Goal: Information Seeking & Learning: Learn about a topic

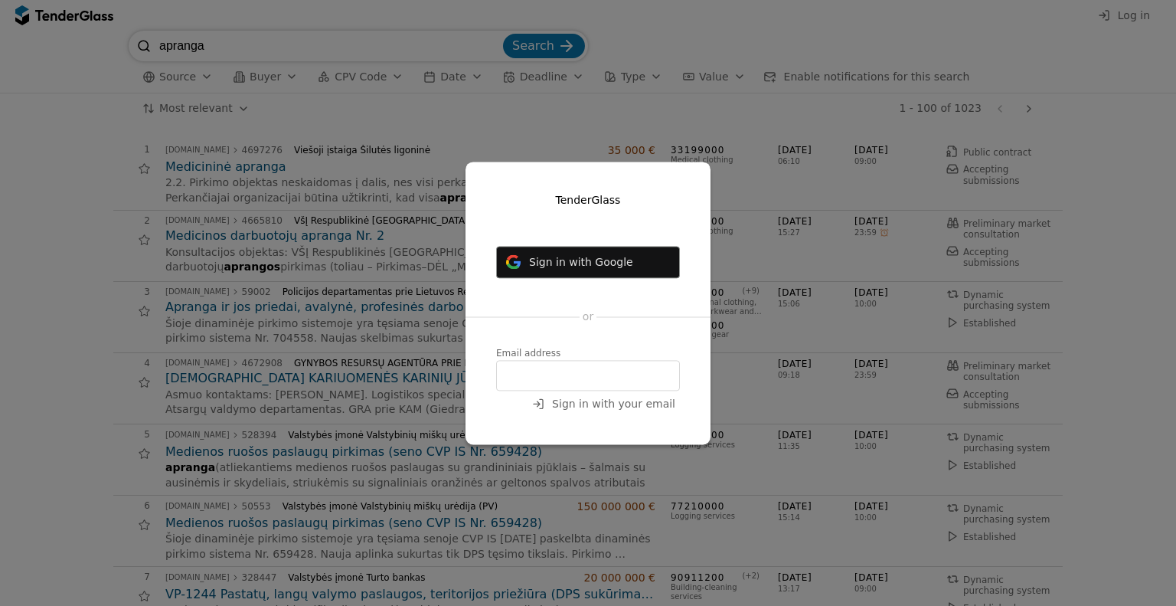
scroll to position [919, 0]
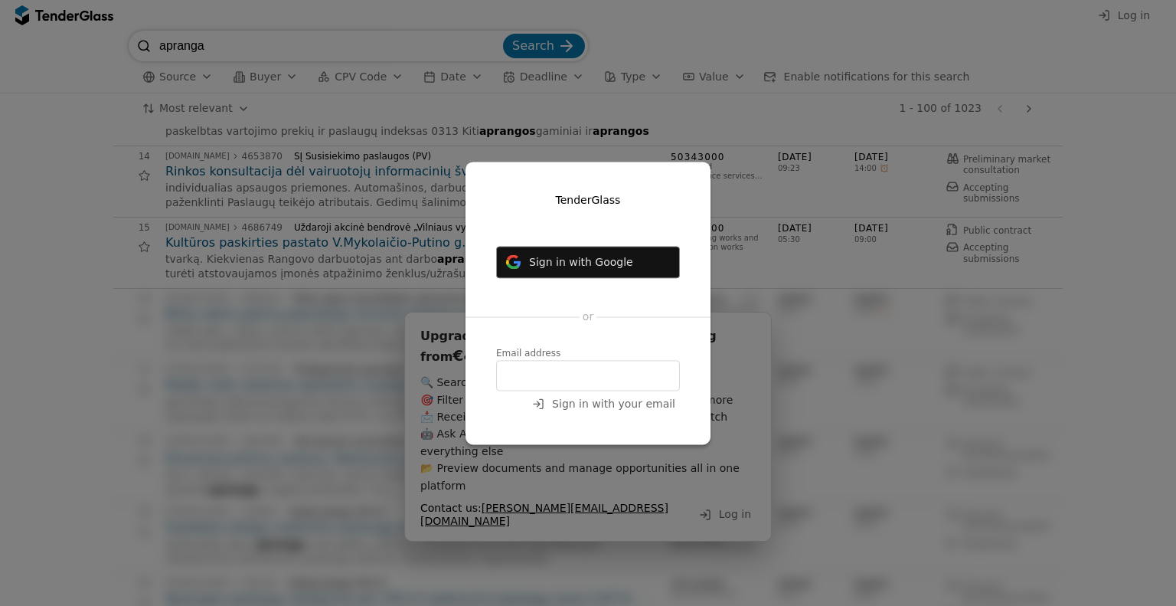
click at [547, 379] on input "email" at bounding box center [588, 375] width 184 height 31
type input "[EMAIL_ADDRESS][DOMAIN_NAME]"
click at [587, 400] on span "Sign in with your email" at bounding box center [613, 404] width 123 height 12
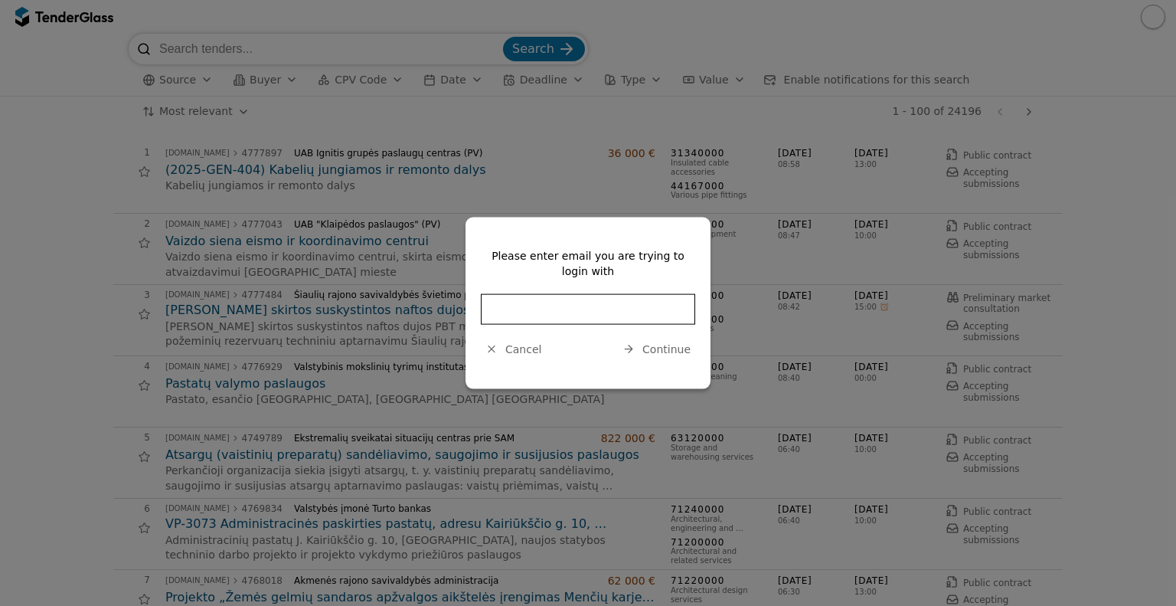
click at [651, 308] on input "email" at bounding box center [588, 308] width 214 height 31
type input "zyginta@saugima.com"
click at [656, 348] on span "Continue" at bounding box center [667, 348] width 48 height 12
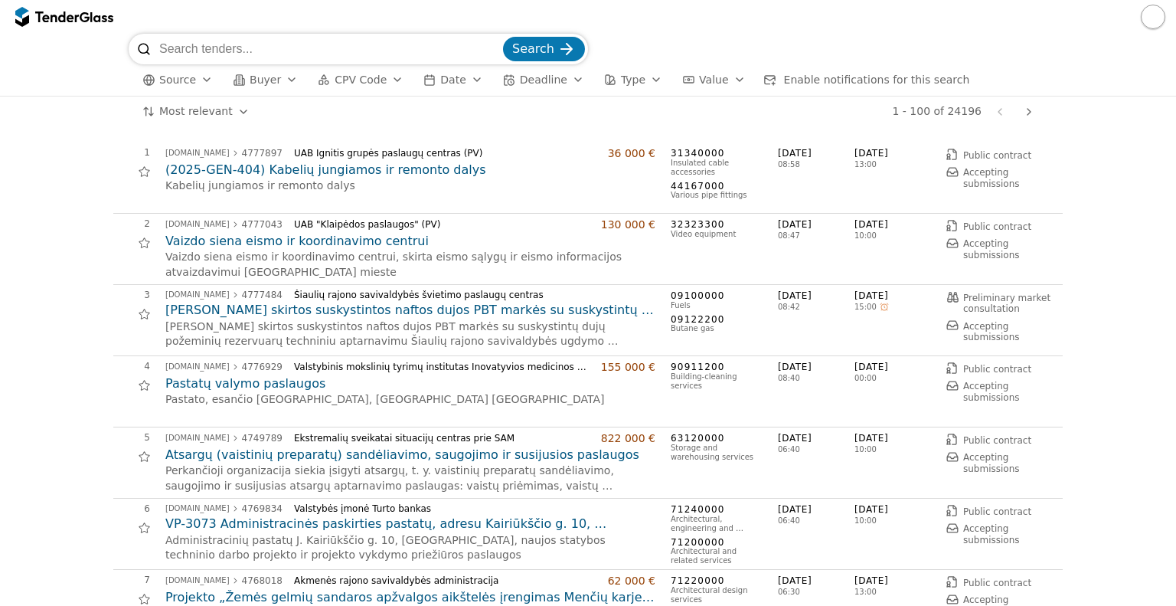
click at [1153, 12] on button "button" at bounding box center [1153, 17] width 25 height 25
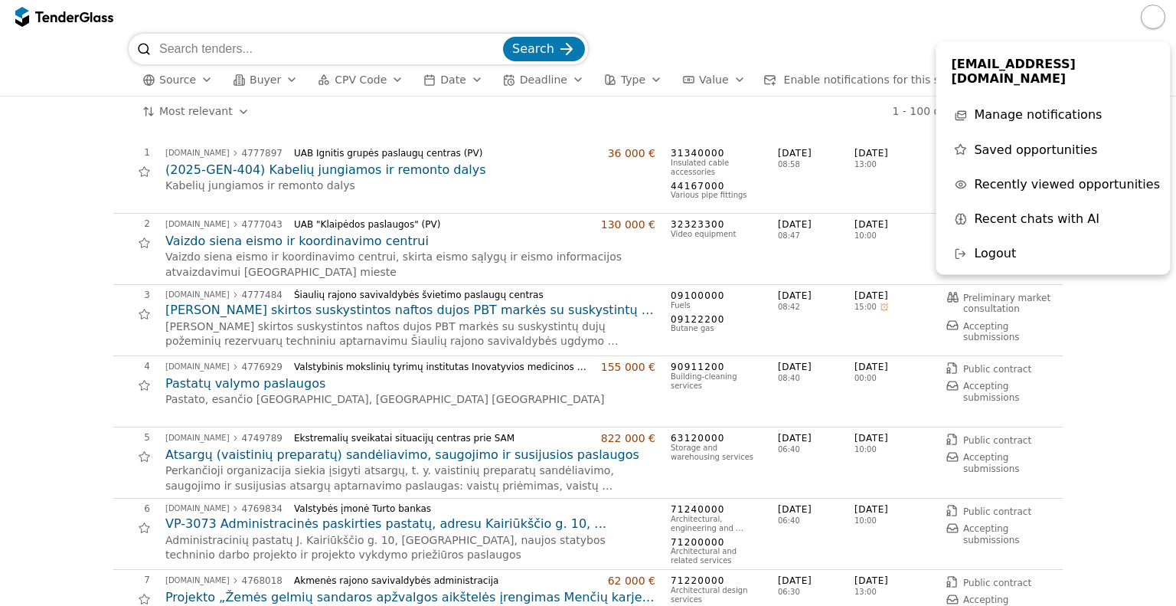
click at [0, 147] on div "# Opportunity Published Deadline 1 viesiejipirkimai.lt 4777897 UAB Ignitis grup…" at bounding box center [588, 366] width 1176 height 479
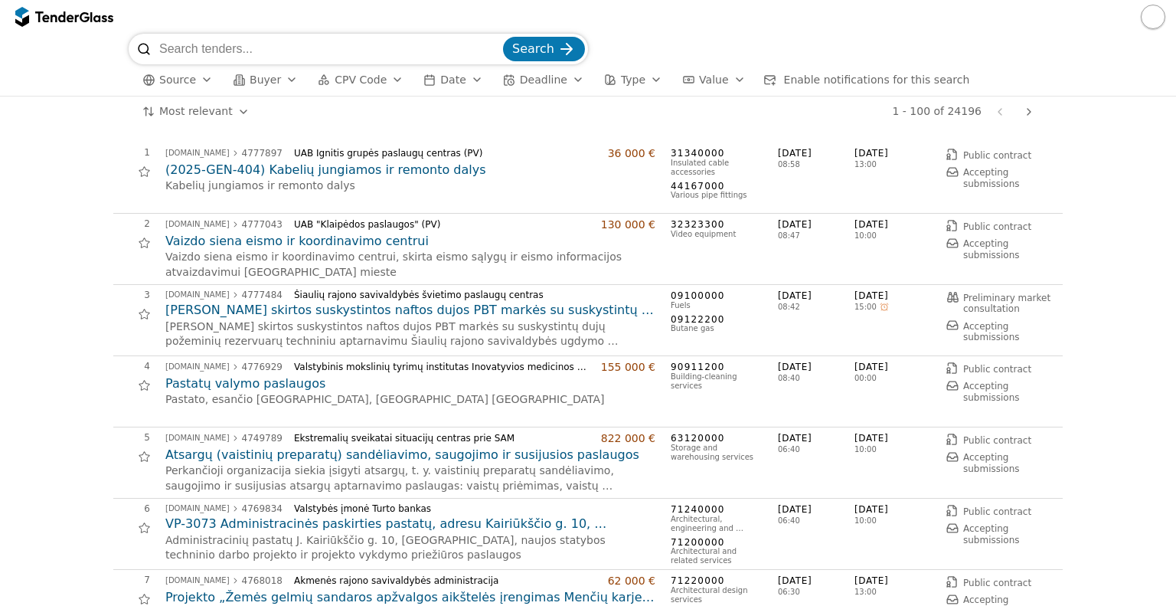
click at [153, 83] on div "button" at bounding box center [148, 80] width 44 height 44
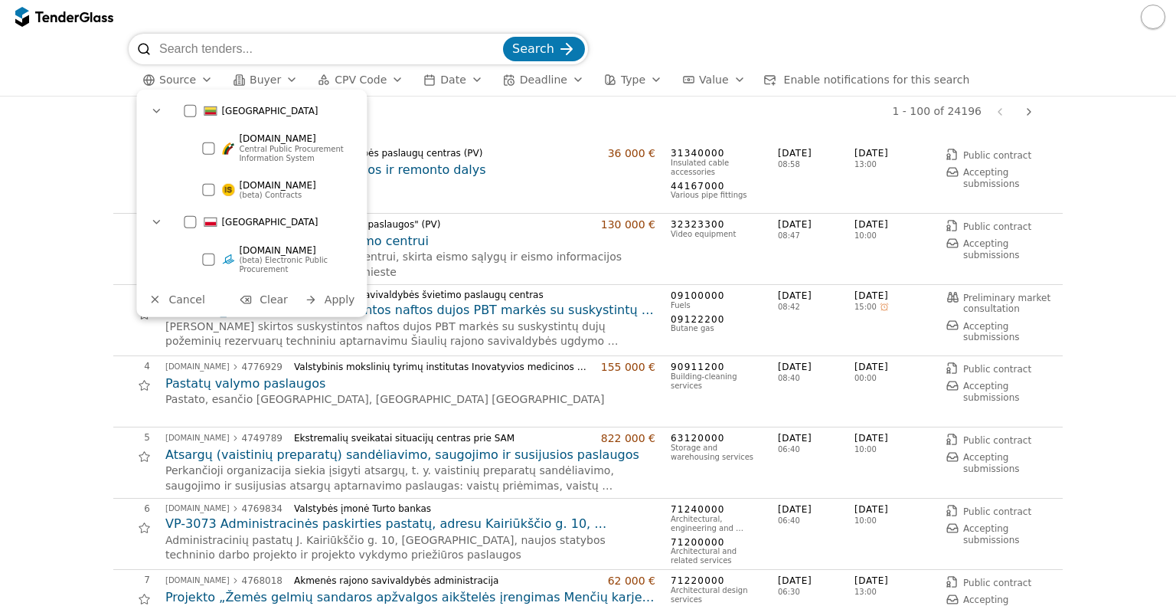
click at [204, 195] on div at bounding box center [208, 190] width 12 height 12
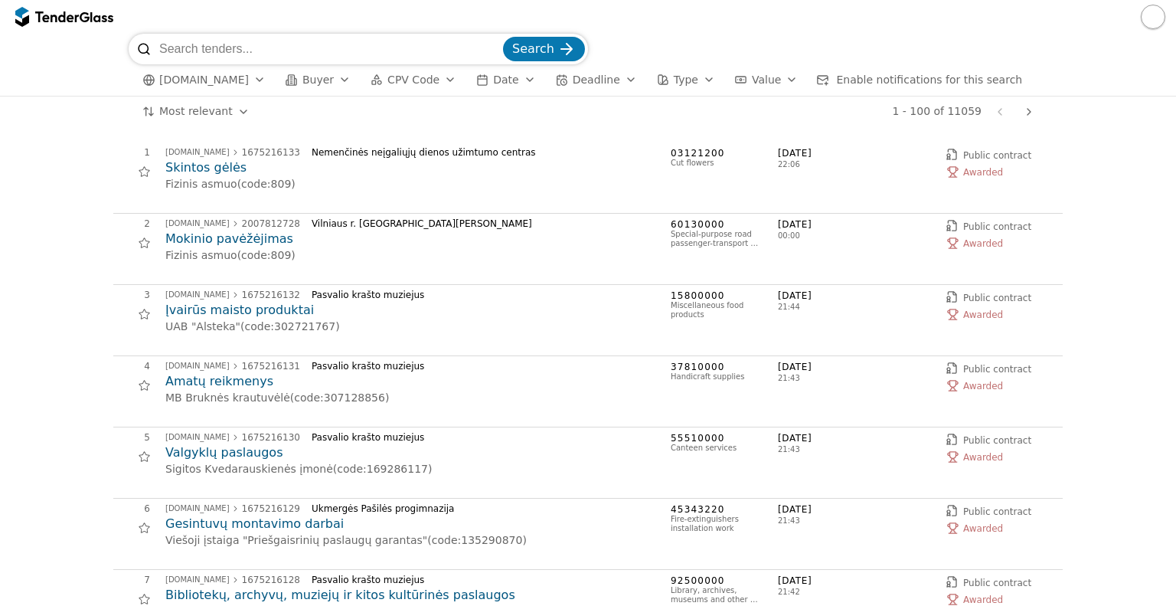
click at [183, 51] on input "search" at bounding box center [329, 49] width 341 height 31
type input "šiaulių vandenys"
click at [503, 37] on button "Search" at bounding box center [544, 49] width 82 height 25
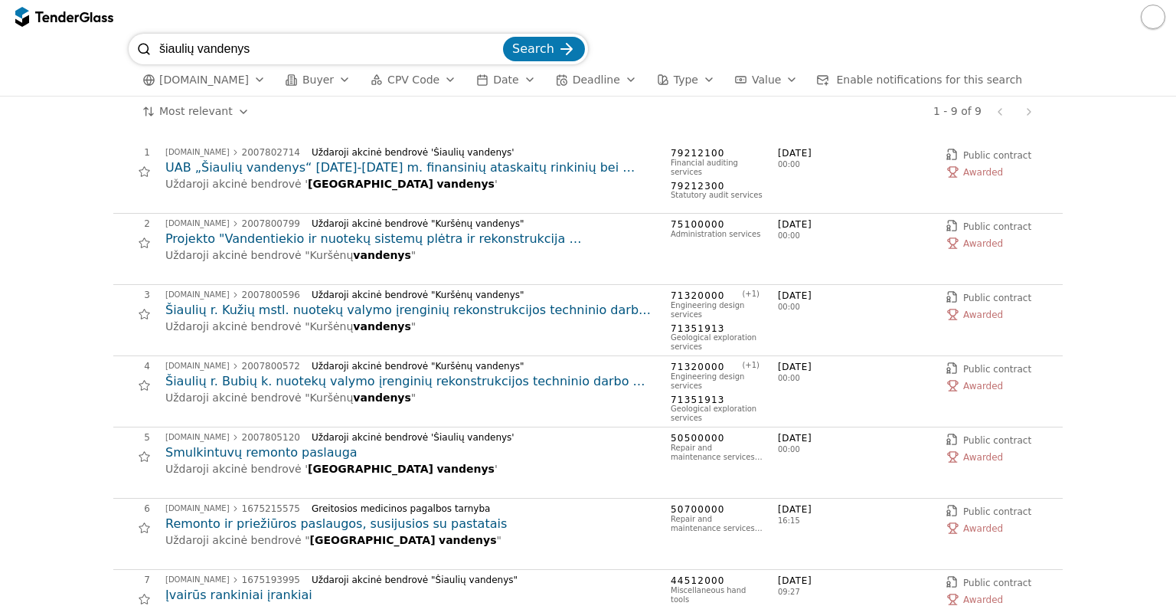
click at [290, 241] on h2 "Projekto "Vandentiekio ir nuotekų sistemų plėtra ir rekonstrukcija Šiaulių rajo…" at bounding box center [410, 239] width 490 height 17
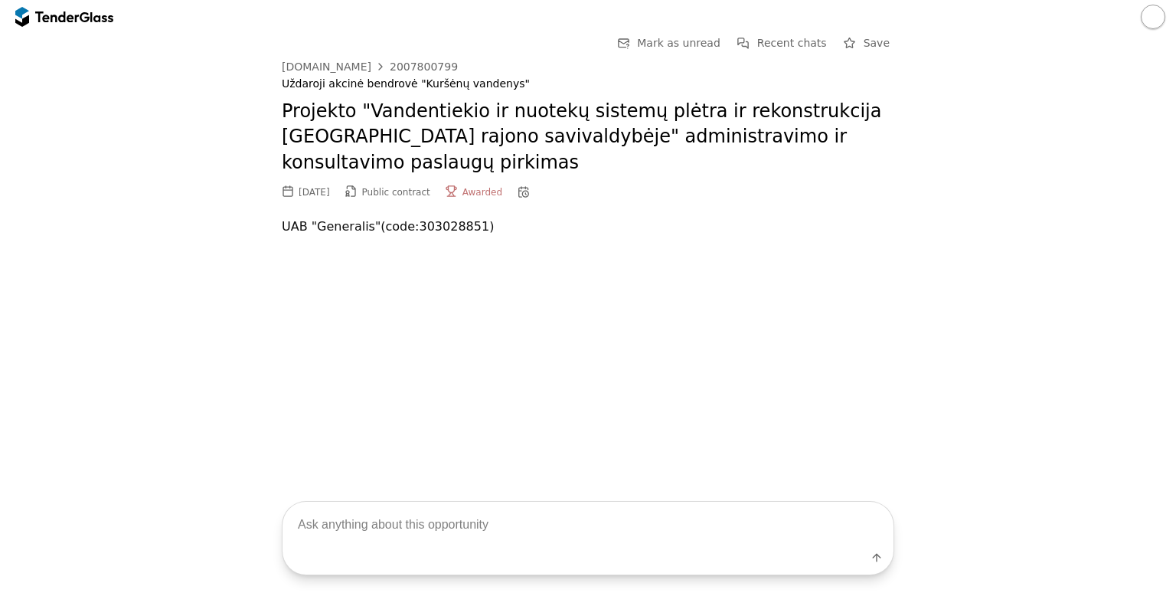
click at [355, 530] on textarea at bounding box center [588, 524] width 611 height 45
type textarea "Kas laimėjo?"
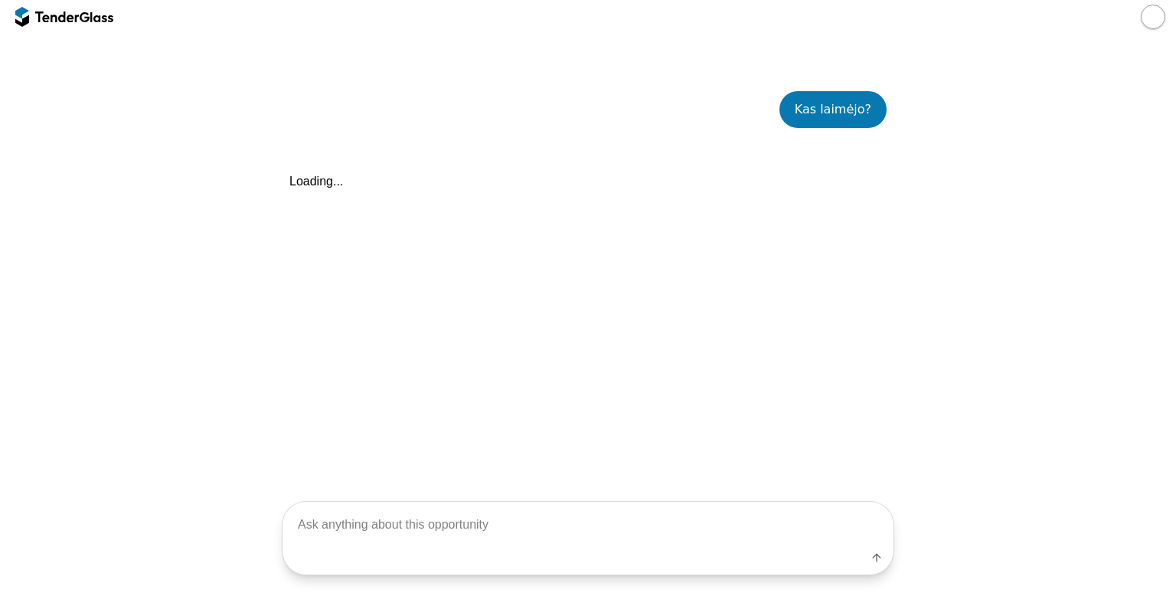
scroll to position [214, 0]
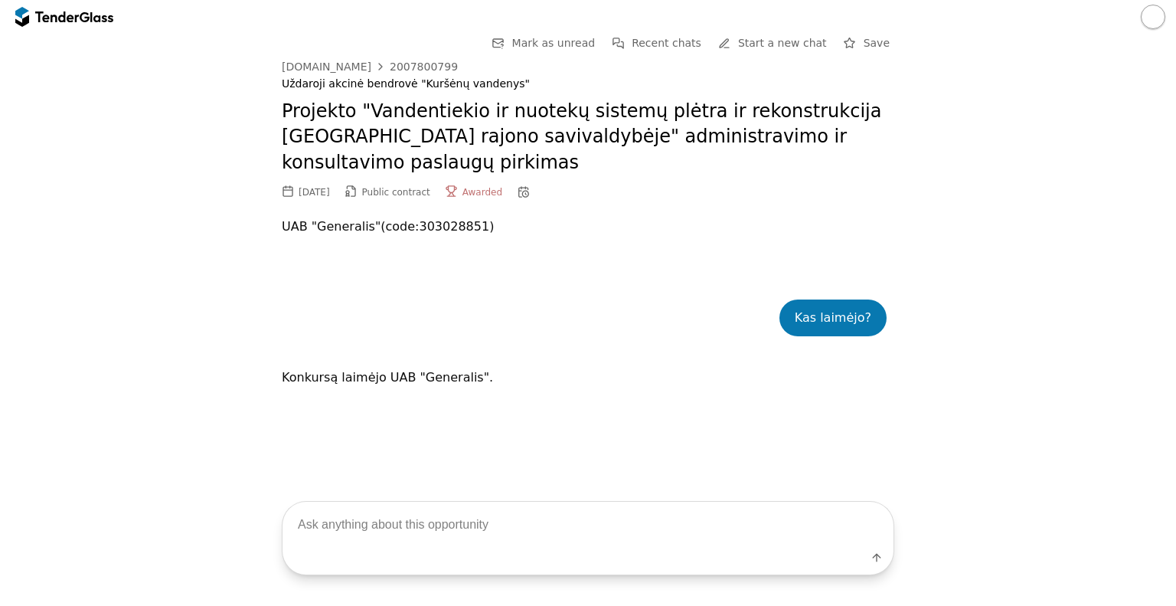
click at [327, 542] on textarea at bounding box center [588, 524] width 611 height 45
type textarea "Dokumentai?"
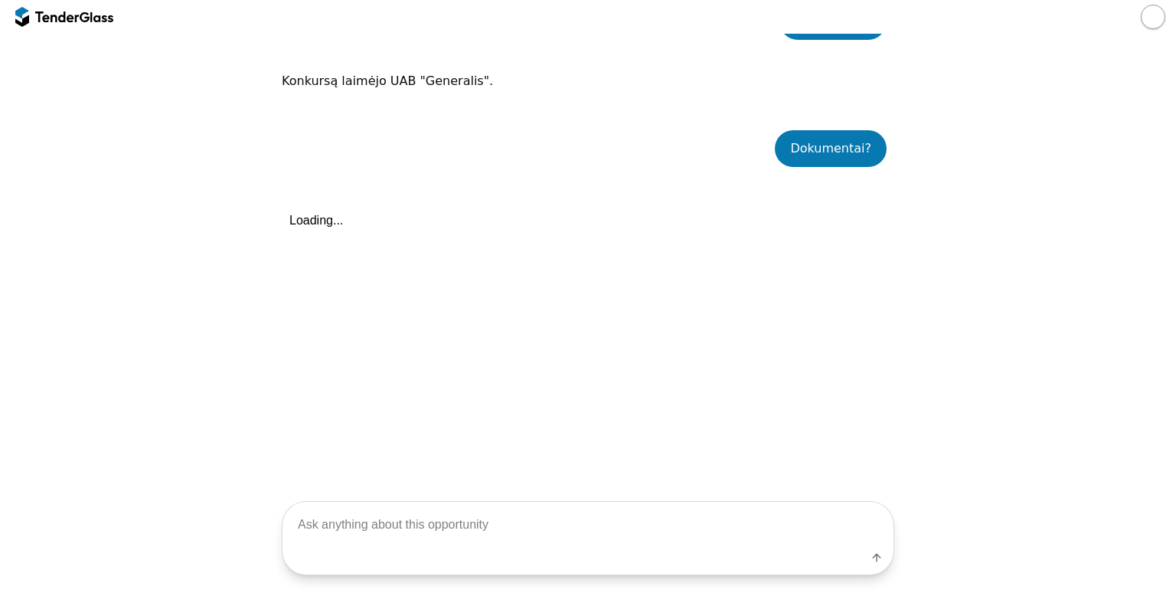
scroll to position [342, 0]
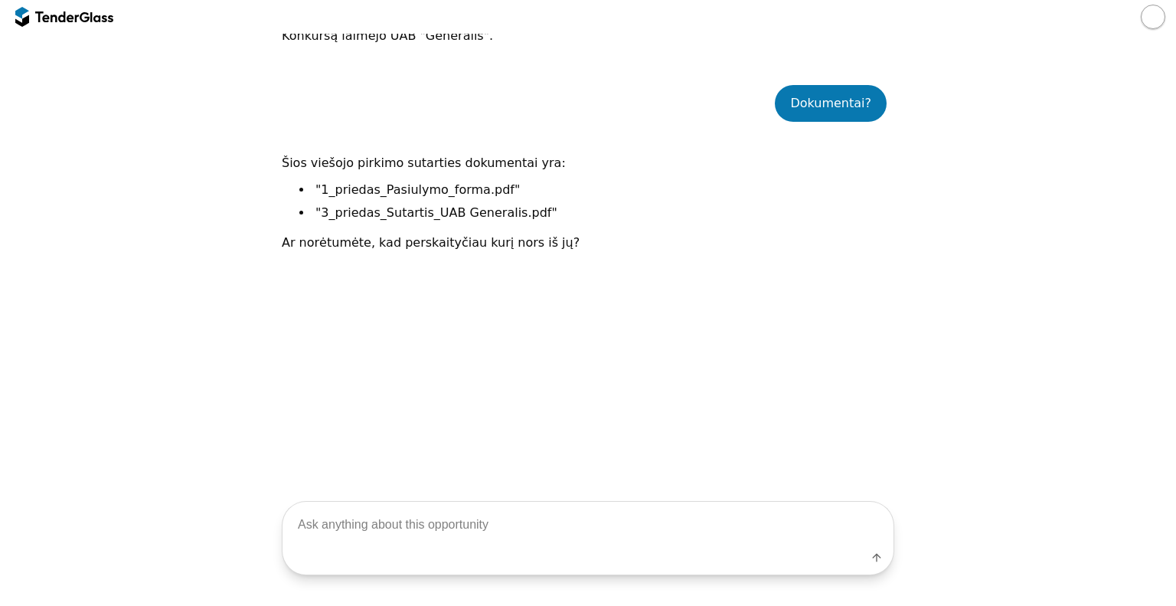
click at [392, 528] on textarea at bounding box center [588, 524] width 611 height 45
type textarea "Taip, abu"
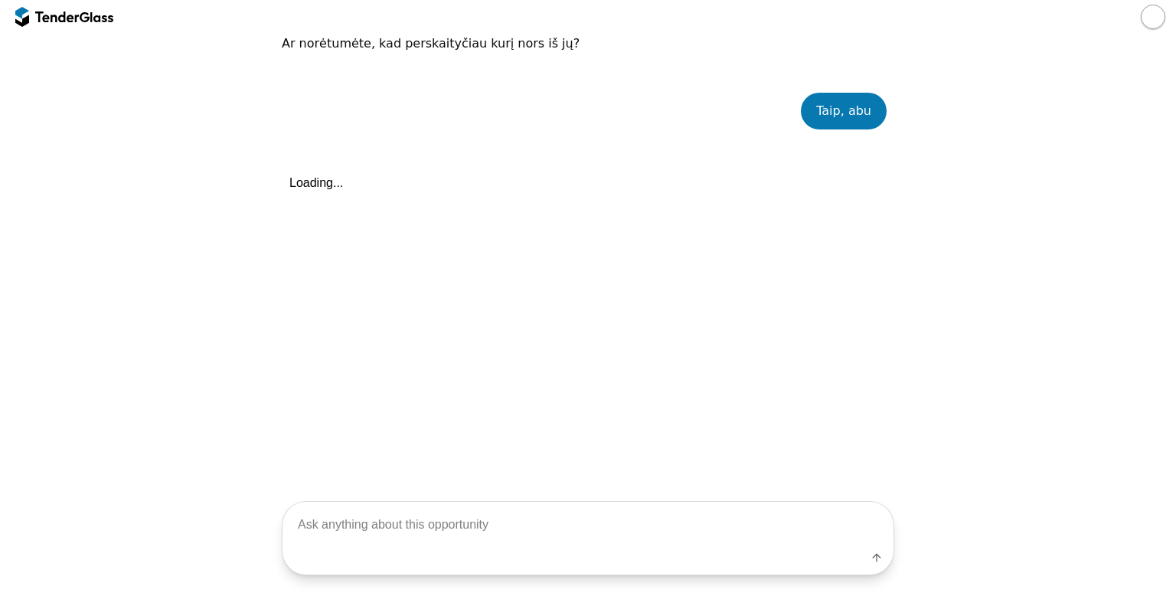
scroll to position [548, 0]
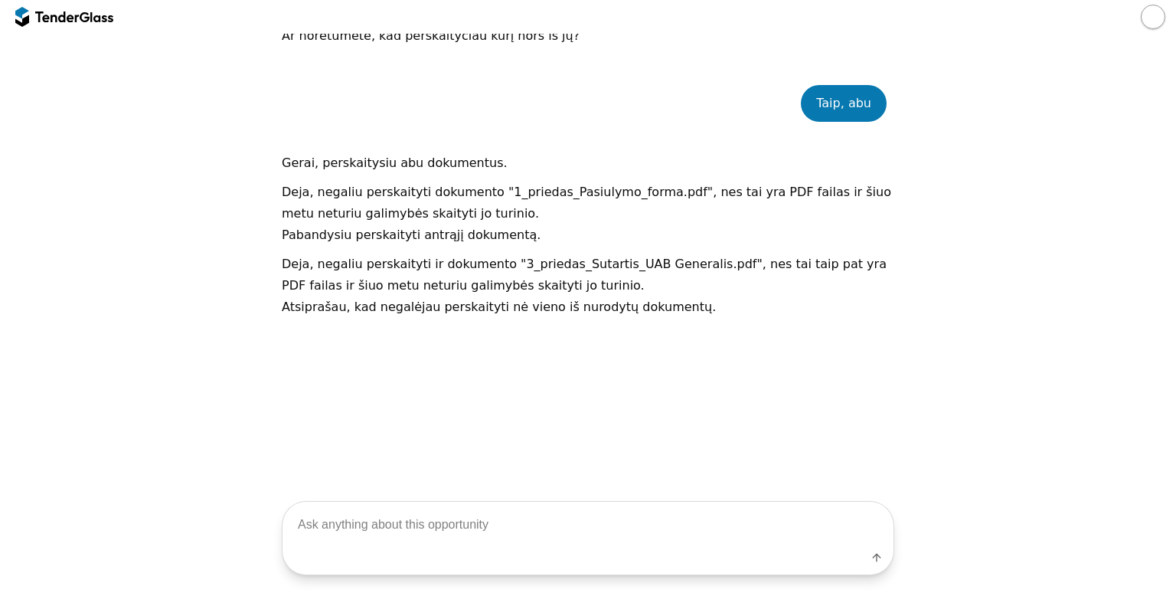
click at [329, 517] on textarea at bounding box center [588, 524] width 611 height 45
type textarea "Ar galiu aš jį perskaityti? Tik reikia nuorodos į jį"
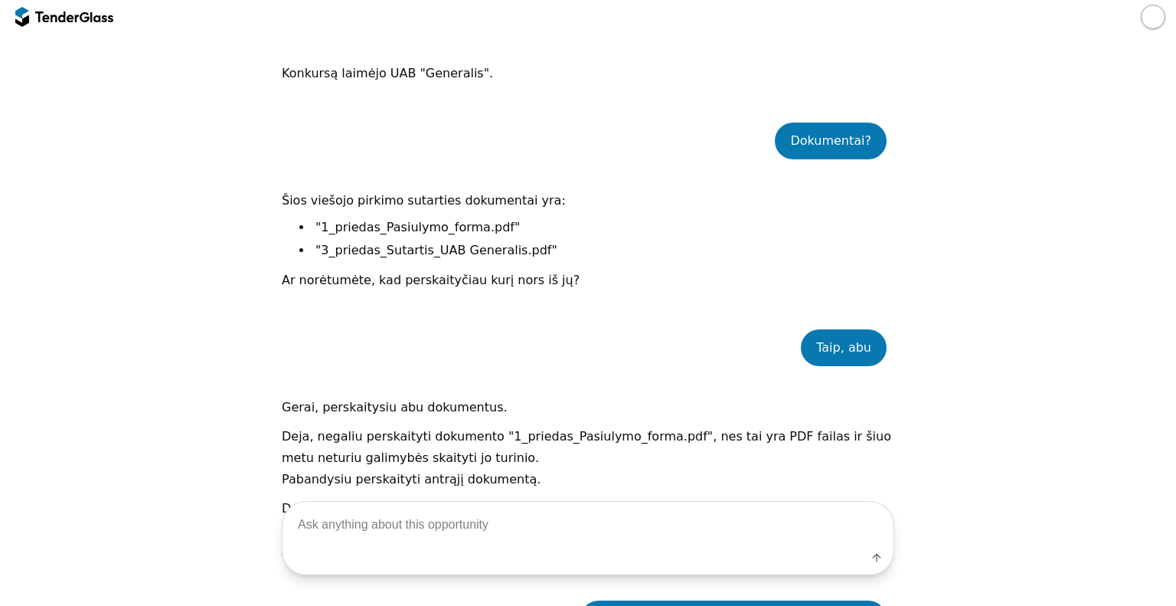
scroll to position [0, 0]
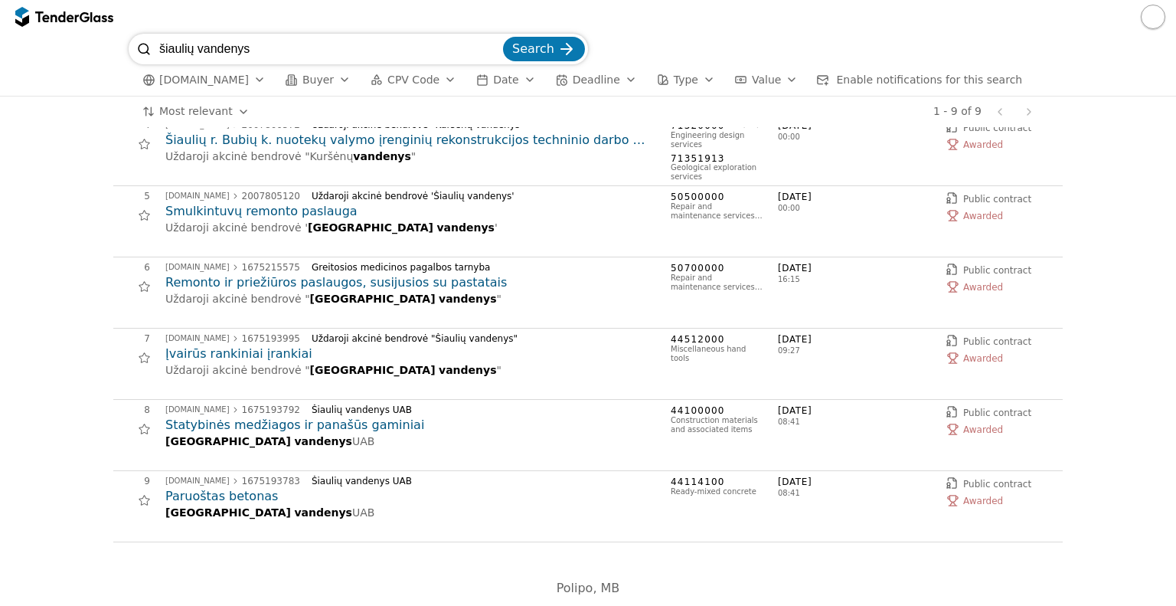
scroll to position [244, 0]
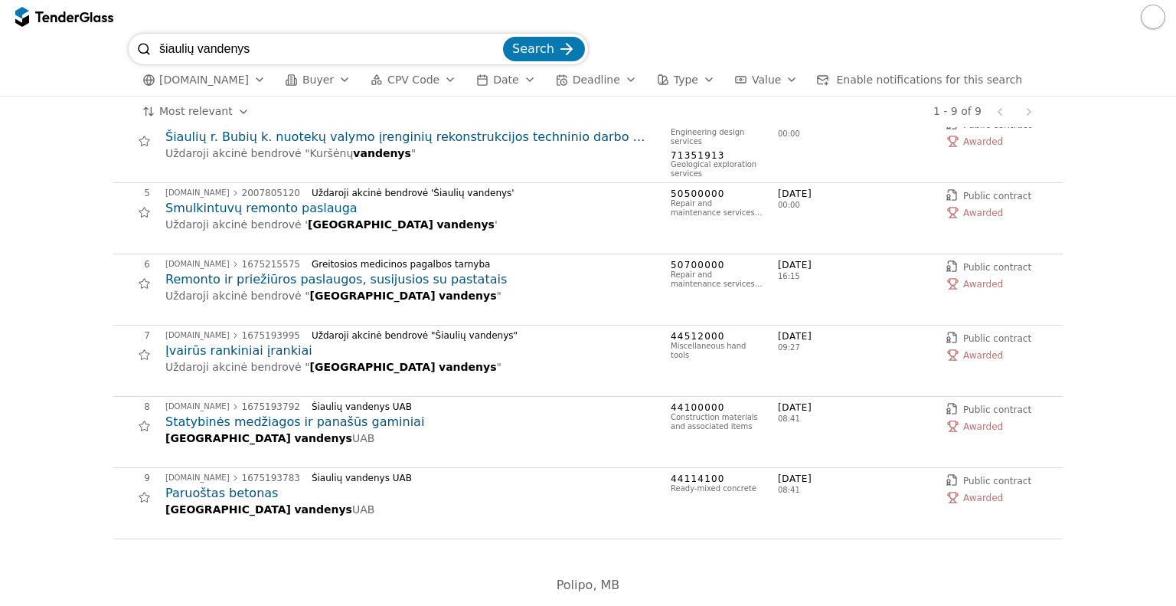
click at [269, 420] on h2 "Statybinės medžiagos ir panašūs gaminiai" at bounding box center [410, 422] width 490 height 17
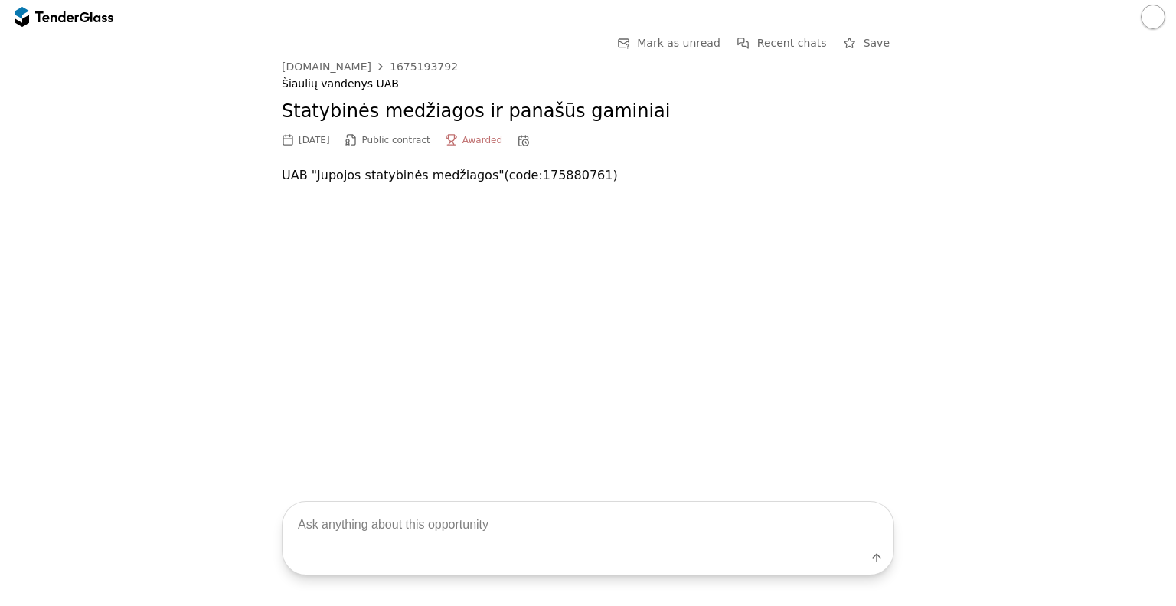
click at [330, 143] on div "2025-09-25" at bounding box center [314, 140] width 31 height 11
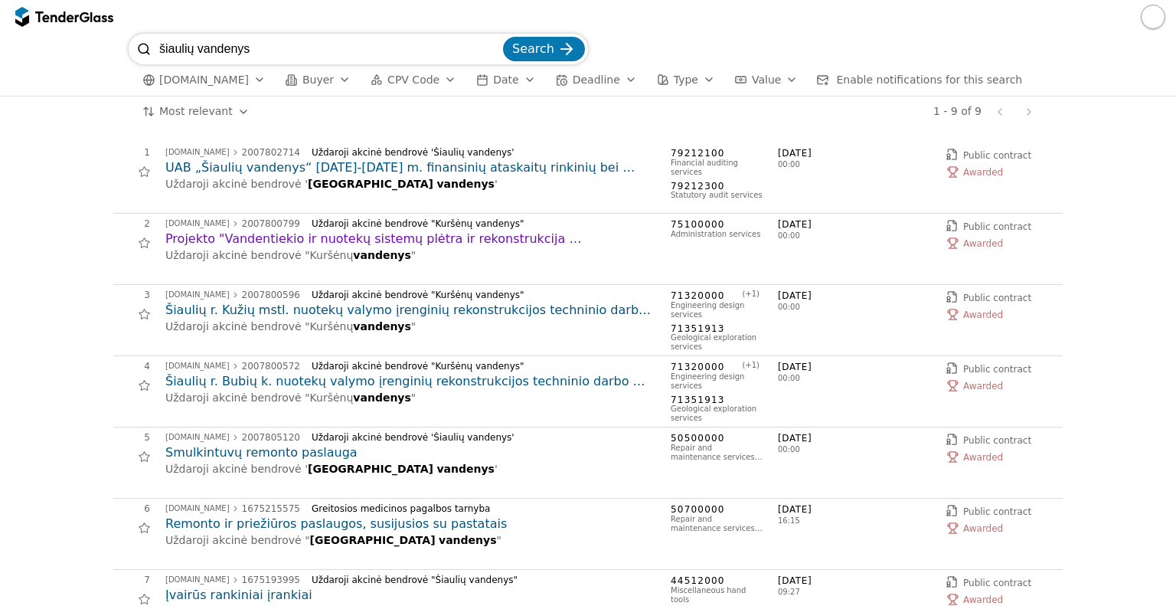
click at [1028, 109] on div "Previous page Next page" at bounding box center [1015, 112] width 51 height 31
drag, startPoint x: 287, startPoint y: 50, endPoint x: 138, endPoint y: 51, distance: 149.4
click at [138, 51] on div "šiaulių vandenys Search" at bounding box center [359, 49] width 460 height 31
type input "lietuvos geležinkeliai pirštinės"
click at [503, 37] on button "Search" at bounding box center [544, 49] width 82 height 25
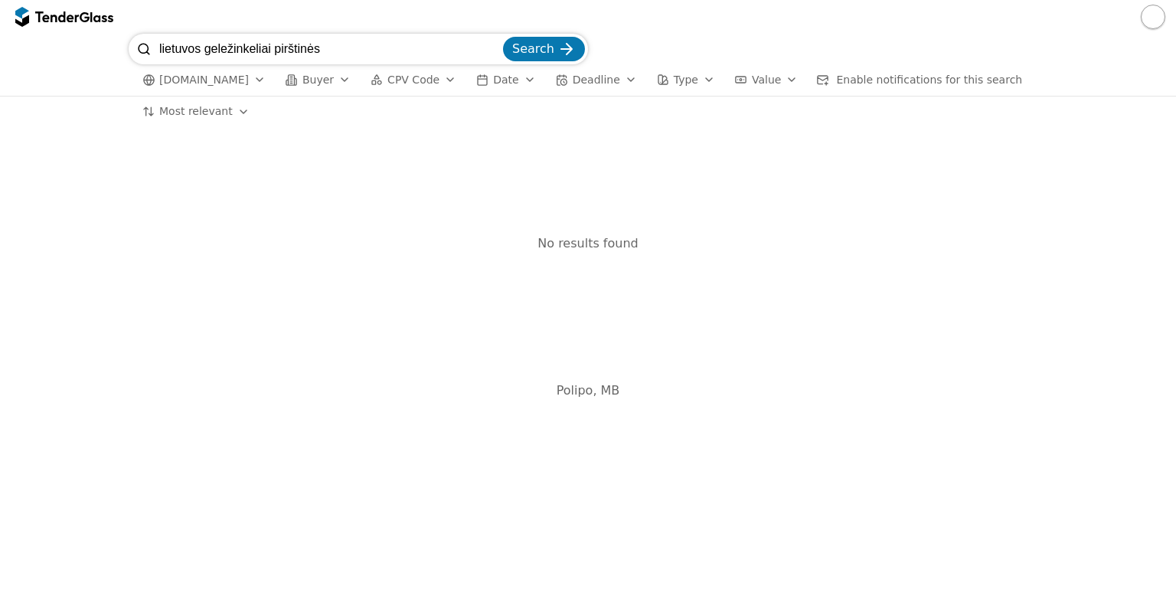
click at [328, 53] on input "lietuvos geležinkeliai pirštinės" at bounding box center [329, 49] width 341 height 31
type input "lietuvos geležinkeliai"
click at [503, 37] on button "Search" at bounding box center [544, 49] width 82 height 25
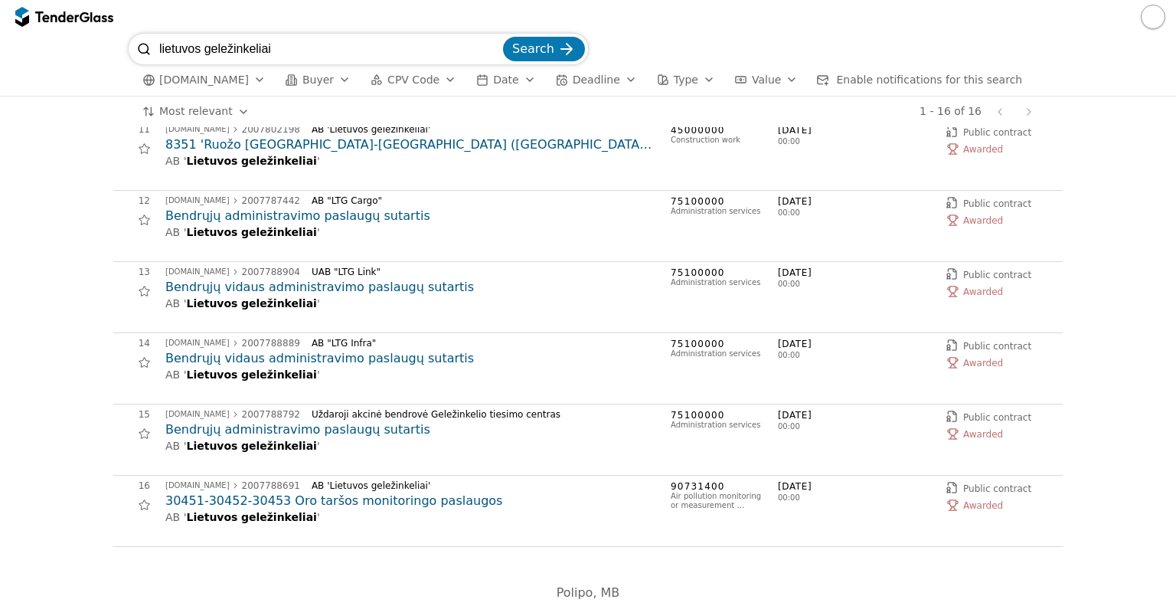
scroll to position [741, 0]
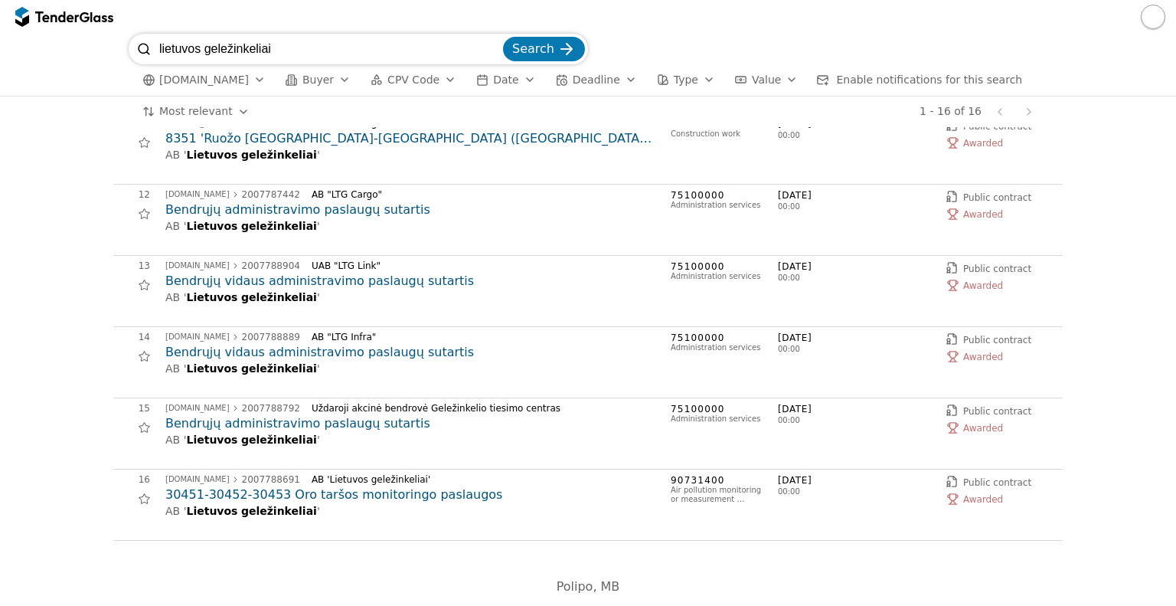
click at [224, 419] on h2 "Bendrųjų administravimo paslaugų sutartis" at bounding box center [410, 423] width 490 height 17
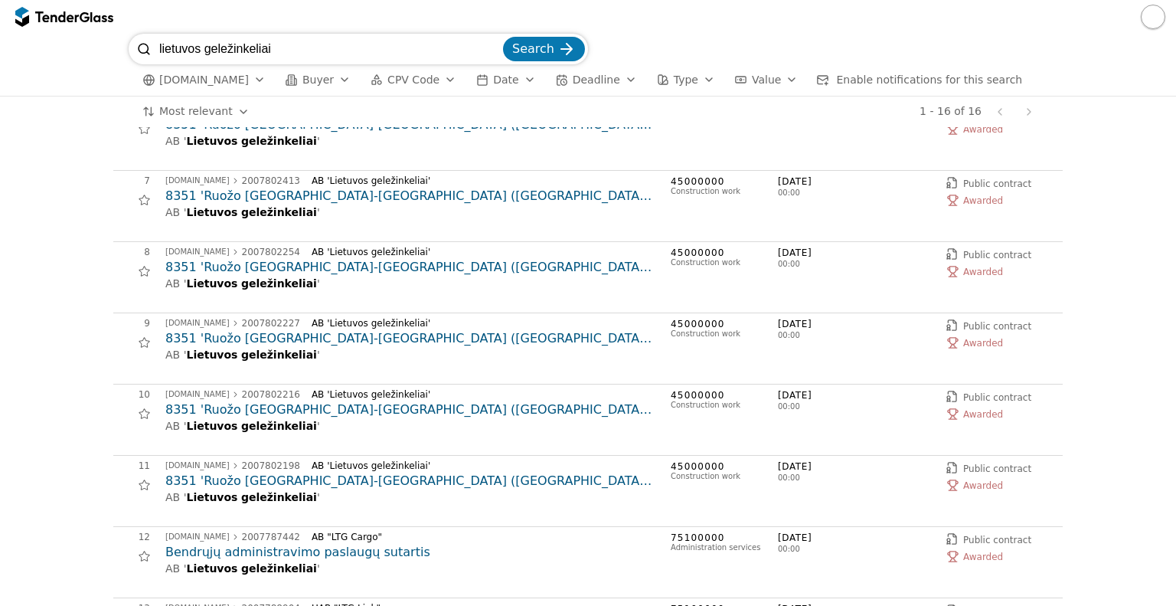
scroll to position [205, 0]
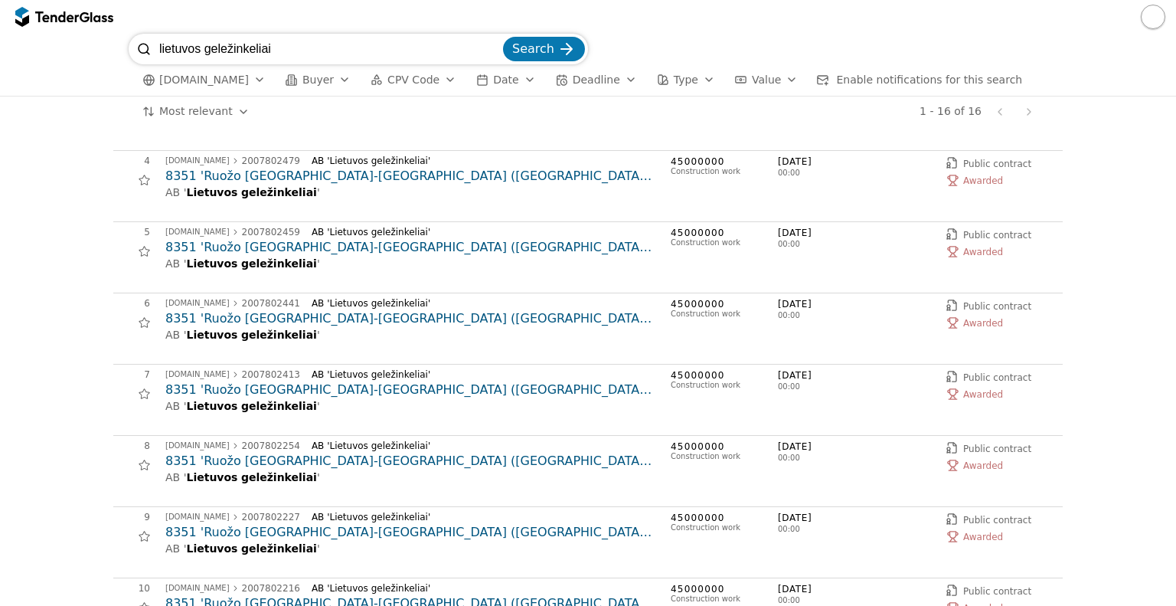
click at [1027, 113] on div "Previous page Next page" at bounding box center [1015, 112] width 51 height 31
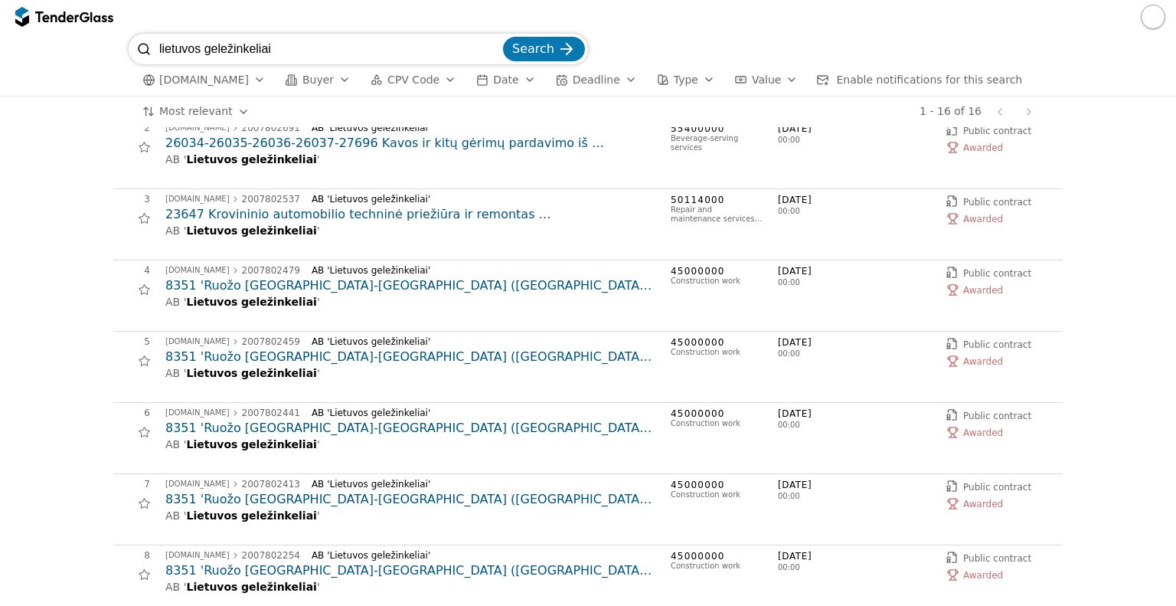
scroll to position [0, 0]
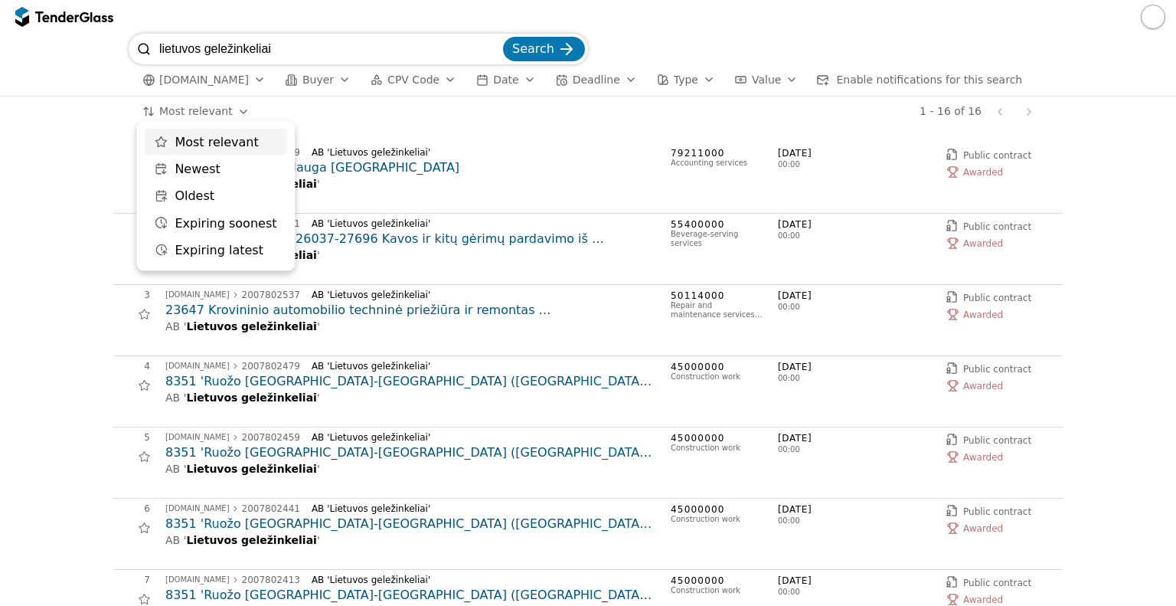
click at [230, 116] on html "lietuvos geležinkeliai Search eviesiejipirkimai.lt Buyer CPV Code Date Deadline…" at bounding box center [588, 303] width 1176 height 606
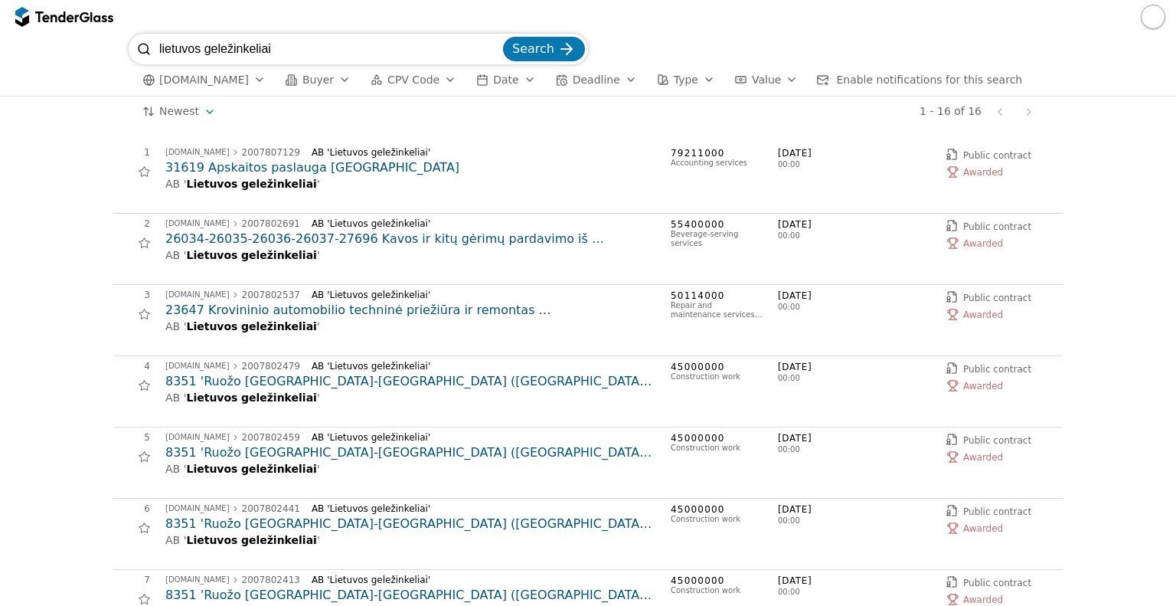
click at [198, 77] on span "eviesiejipirkimai.lt" at bounding box center [204, 80] width 90 height 13
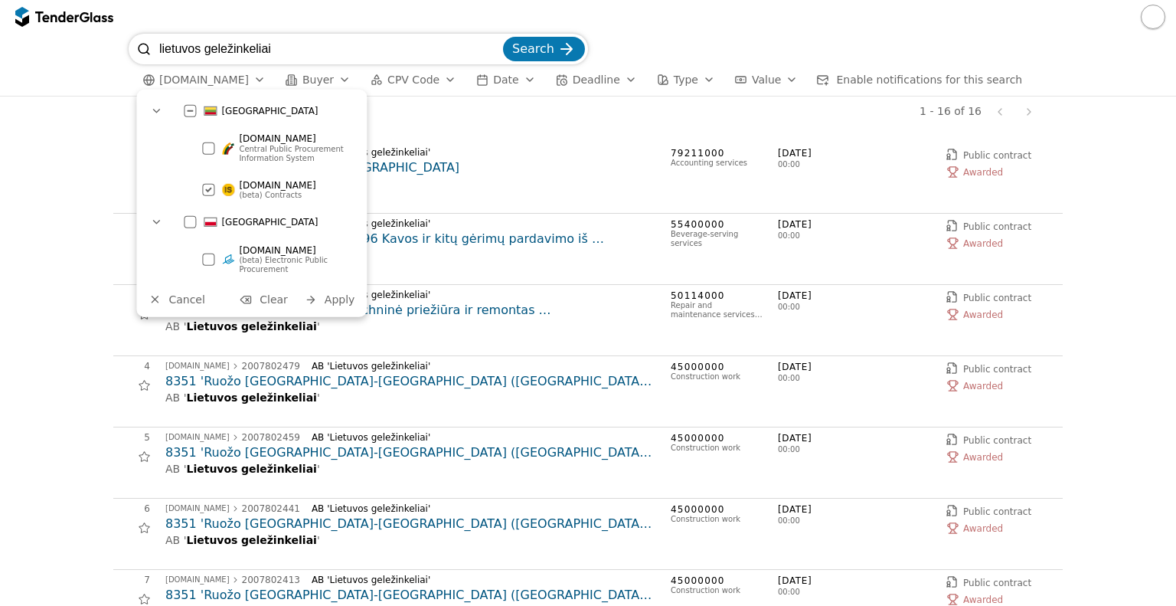
click at [206, 147] on div at bounding box center [208, 148] width 12 height 12
click at [211, 188] on div at bounding box center [209, 190] width 54 height 52
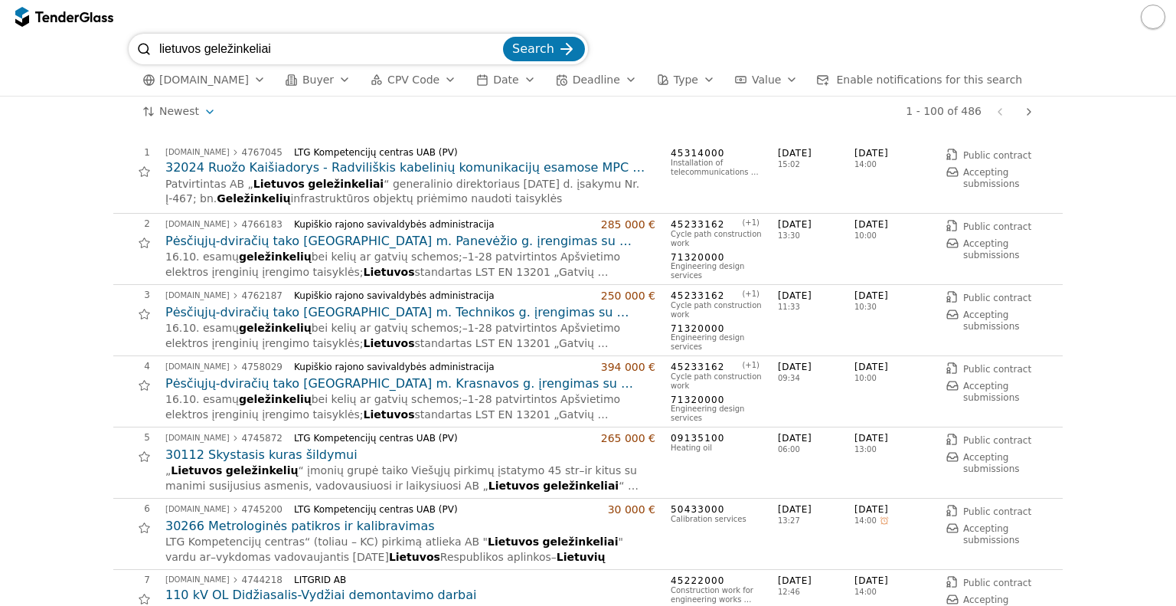
click at [314, 53] on input "lietuvos geležinkeliai" at bounding box center [329, 49] width 341 height 31
type input "lietuvos geležinkeliai pirštinės"
click at [503, 37] on button "Search" at bounding box center [544, 49] width 82 height 25
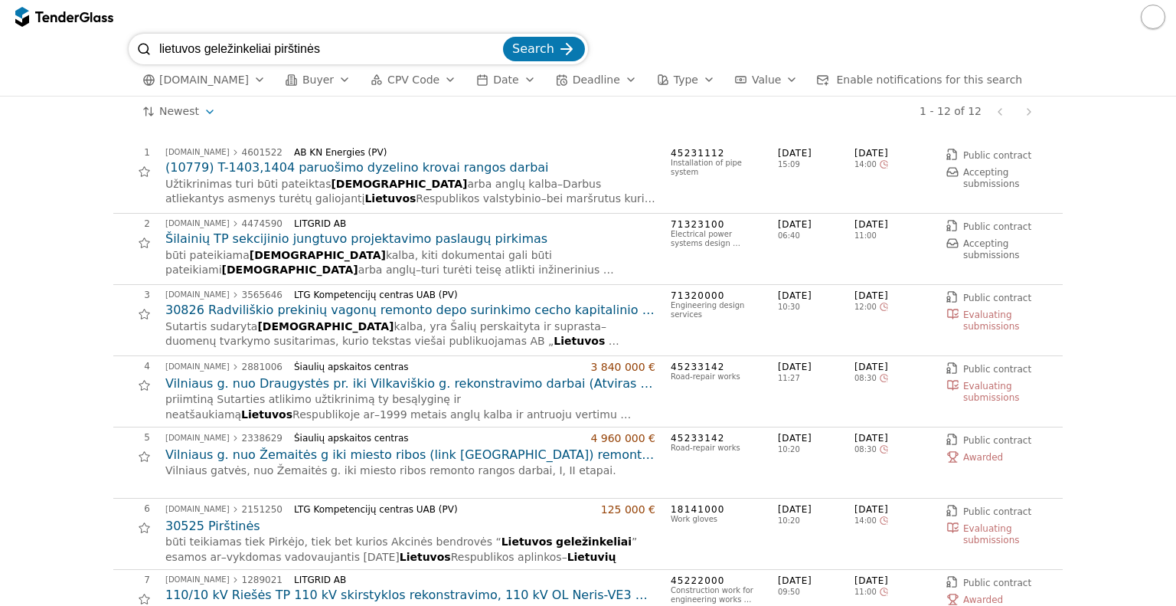
drag, startPoint x: 367, startPoint y: 42, endPoint x: 132, endPoint y: 70, distance: 236.7
click at [132, 70] on div "lietuvos geležinkeliai pirštinės Search viesiejipirkimai.lt Buyer CPV Code Date…" at bounding box center [588, 65] width 919 height 62
click at [316, 74] on span "Buyer" at bounding box center [318, 80] width 31 height 12
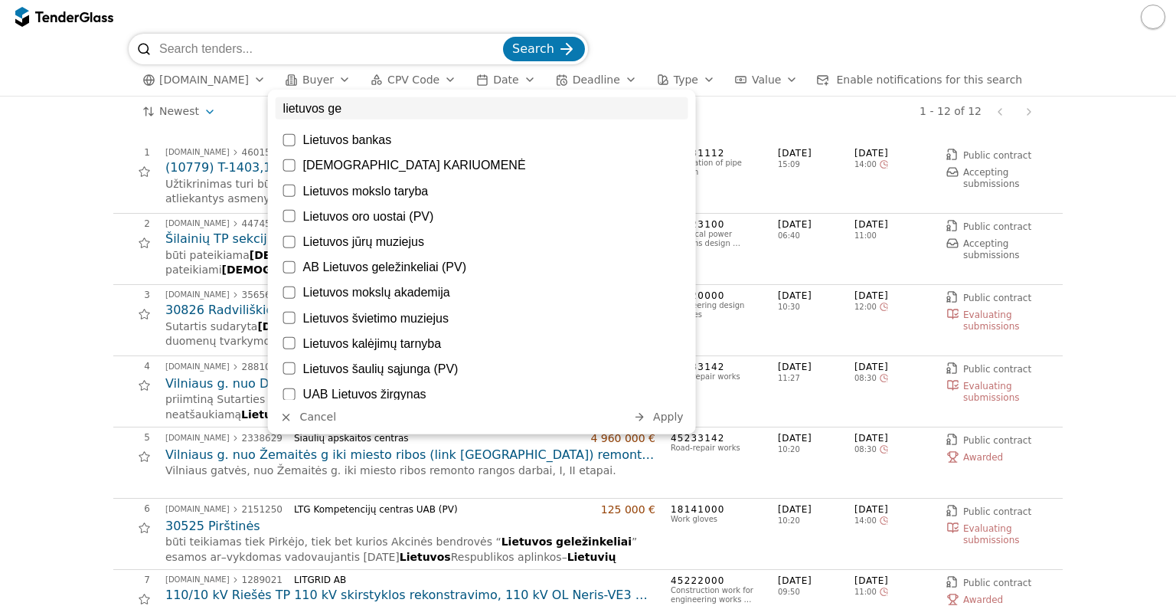
type input "lietuvos ge"
click at [287, 269] on div at bounding box center [289, 267] width 12 height 12
click at [72, 182] on div "1 viesiejipirkimai.lt 4601522 AB KN Energies (PV) (10779) T-1403,1404 paruošimo…" at bounding box center [588, 569] width 1161 height 885
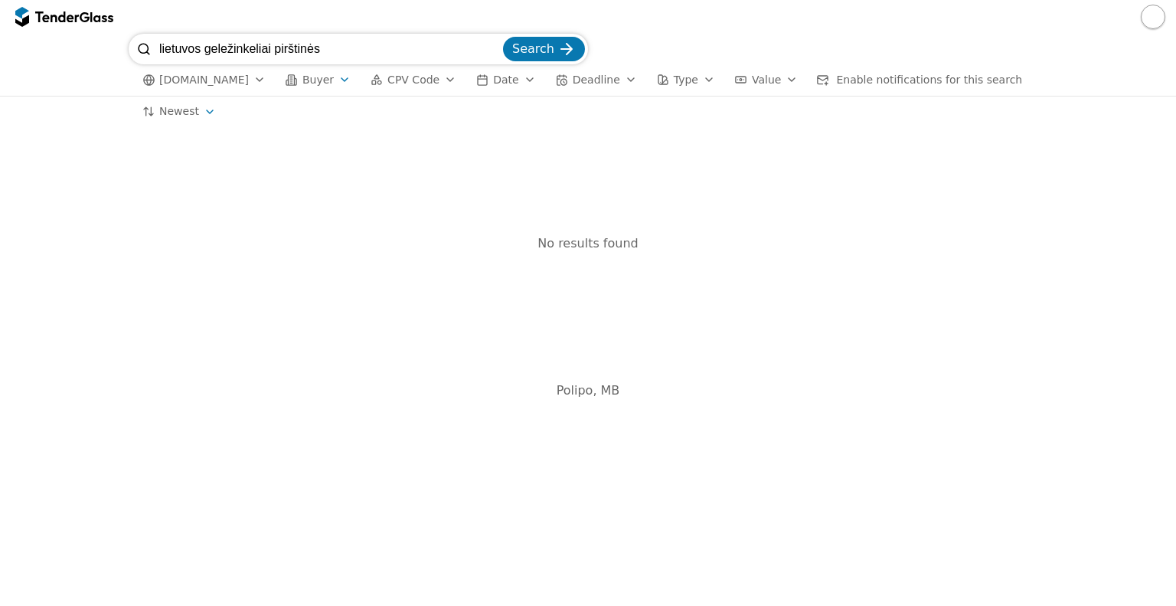
click at [345, 45] on input "lietuvos geležinkeliai pirštinės" at bounding box center [329, 49] width 341 height 31
click at [316, 85] on span "Buyer" at bounding box center [318, 80] width 31 height 12
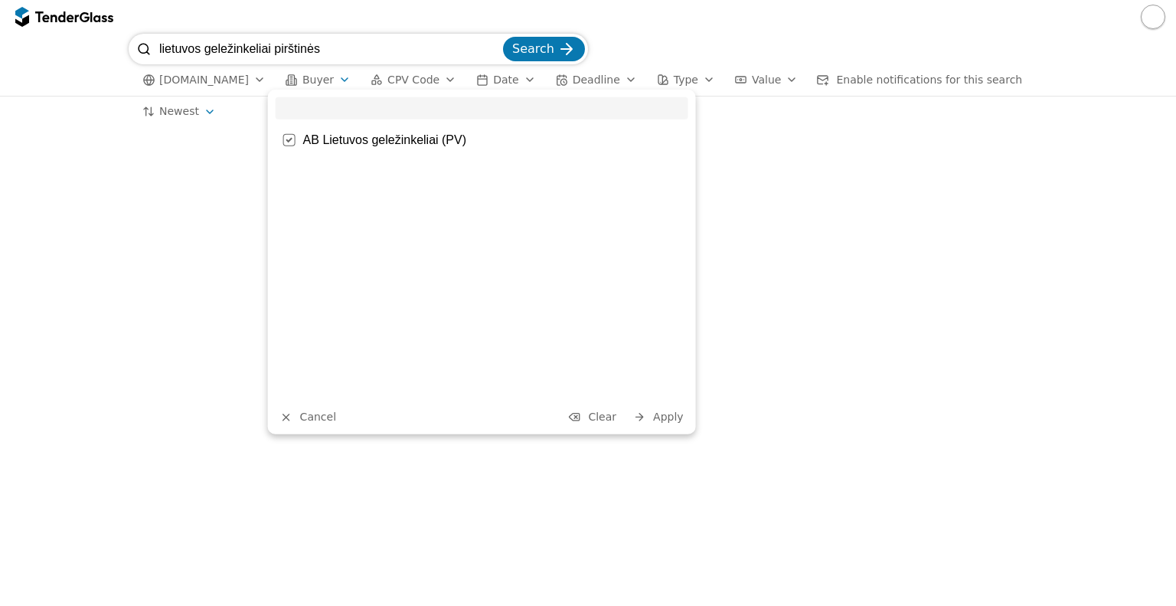
click at [316, 84] on span "Buyer" at bounding box center [318, 80] width 31 height 12
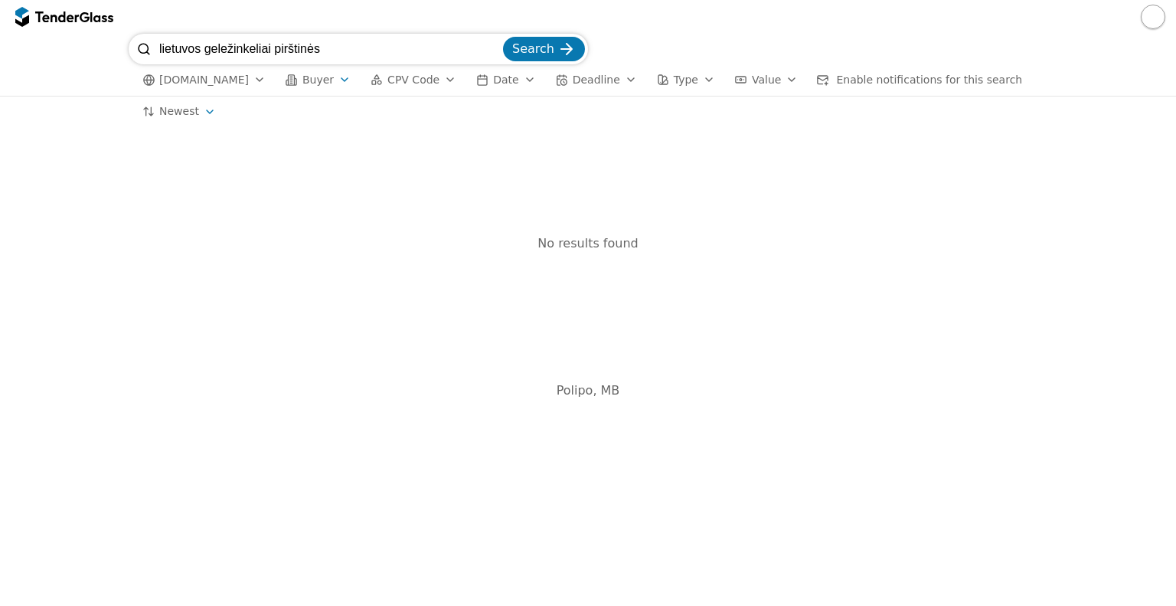
drag, startPoint x: 331, startPoint y: 51, endPoint x: 58, endPoint y: 79, distance: 274.1
click at [58, 79] on div "lietuvos geležinkeliai pirštinės Search viesiejipirkimai.lt Buyer CPV Code Date…" at bounding box center [588, 65] width 1161 height 62
type input "pirštinės"
click at [503, 37] on button "Search" at bounding box center [544, 49] width 82 height 25
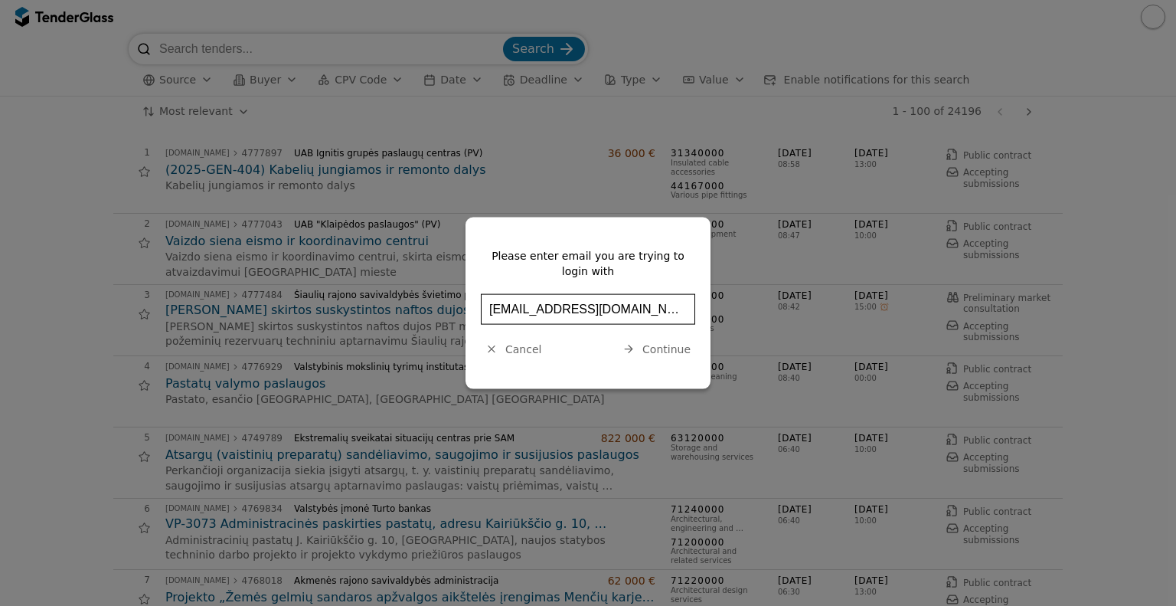
type input "[EMAIL_ADDRESS][DOMAIN_NAME]"
click at [651, 353] on span "Continue" at bounding box center [667, 348] width 48 height 12
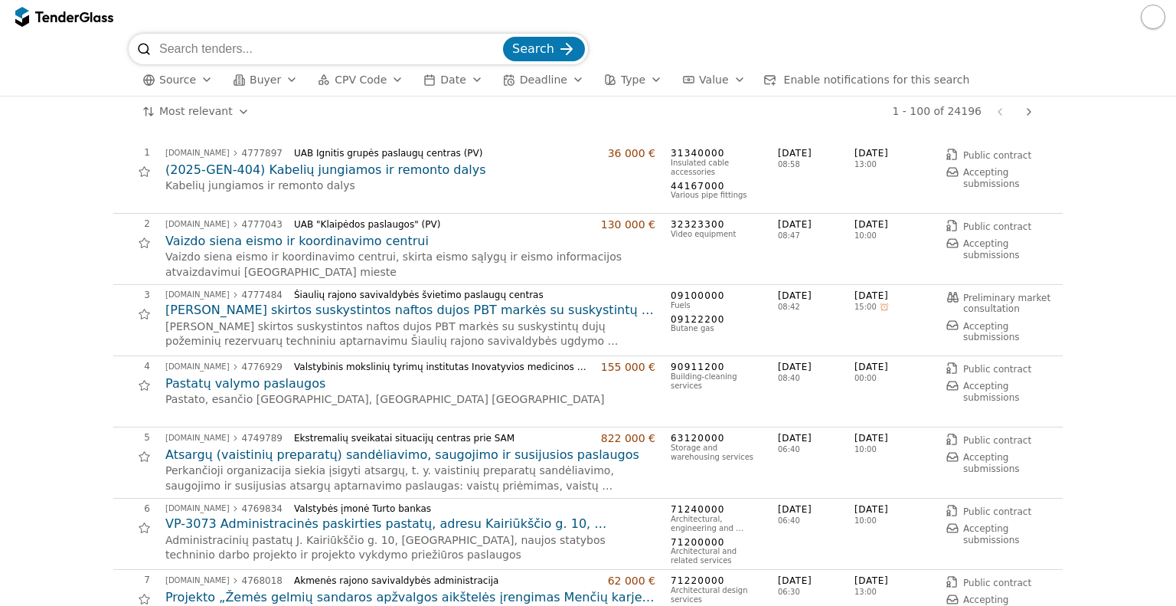
click at [374, 83] on button "CPV Code" at bounding box center [361, 79] width 98 height 19
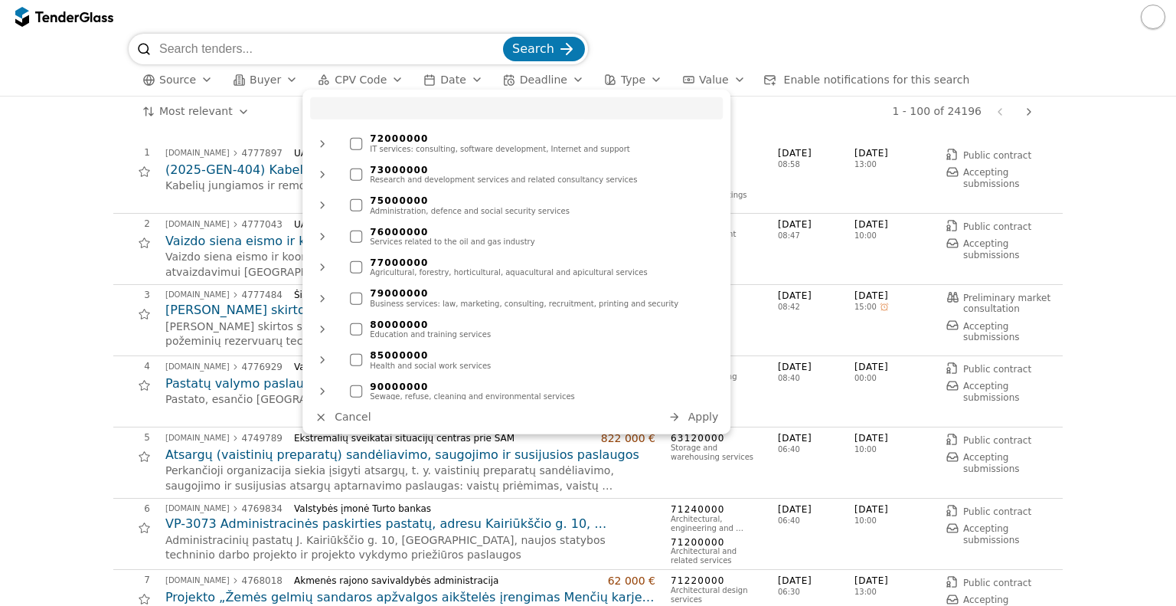
scroll to position [1052, 0]
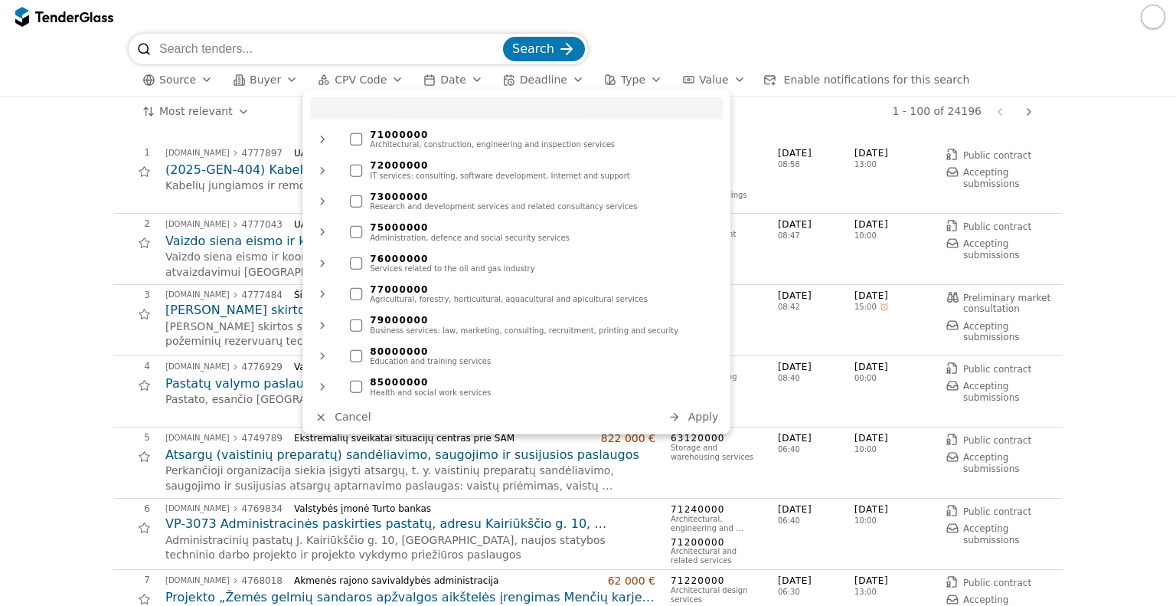
drag, startPoint x: 44, startPoint y: 201, endPoint x: 172, endPoint y: 166, distance: 131.9
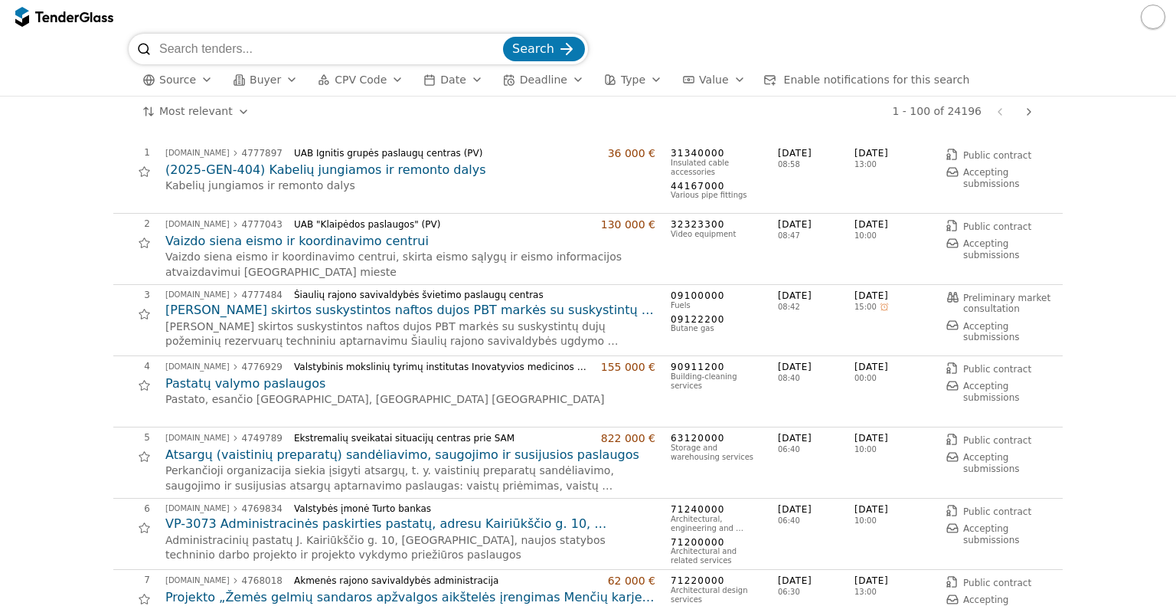
click at [444, 85] on span "Date" at bounding box center [452, 80] width 25 height 12
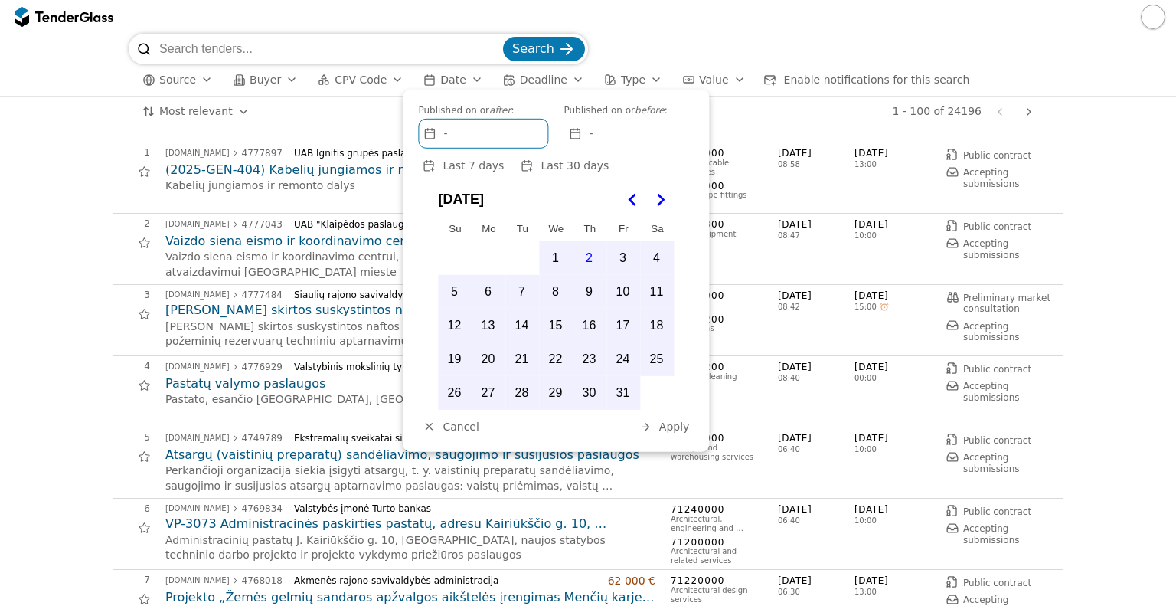
click at [591, 259] on button "2" at bounding box center [589, 258] width 32 height 32
click at [0, 230] on div "# Opportunity Published Deadline 1 viesiejipirkimai.lt 4777897 UAB Ignitis grup…" at bounding box center [588, 366] width 1176 height 479
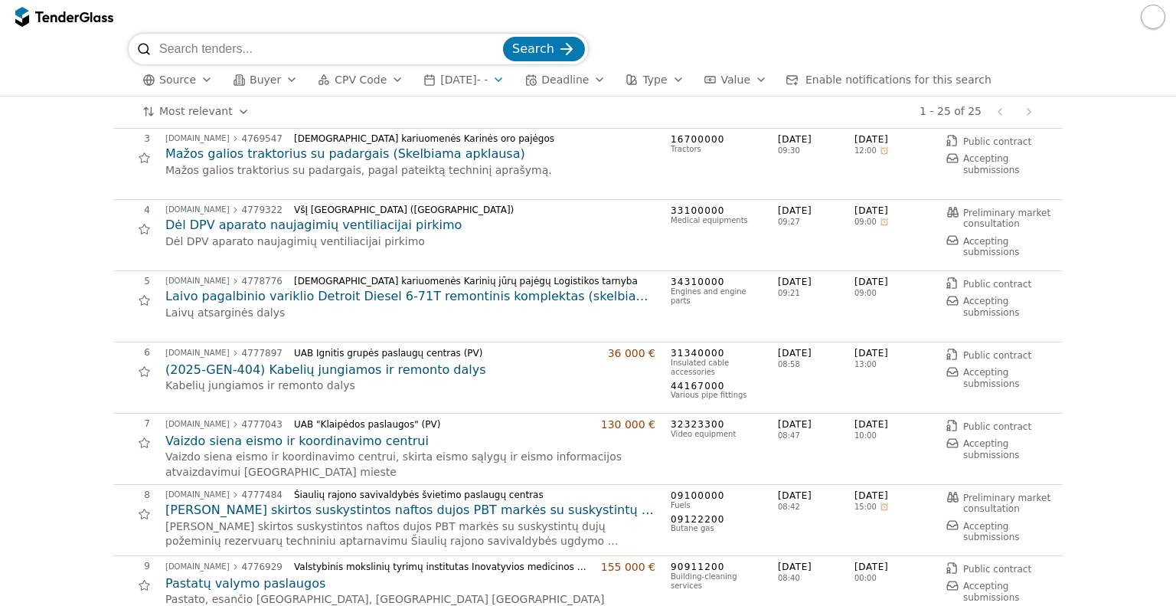
scroll to position [156, 0]
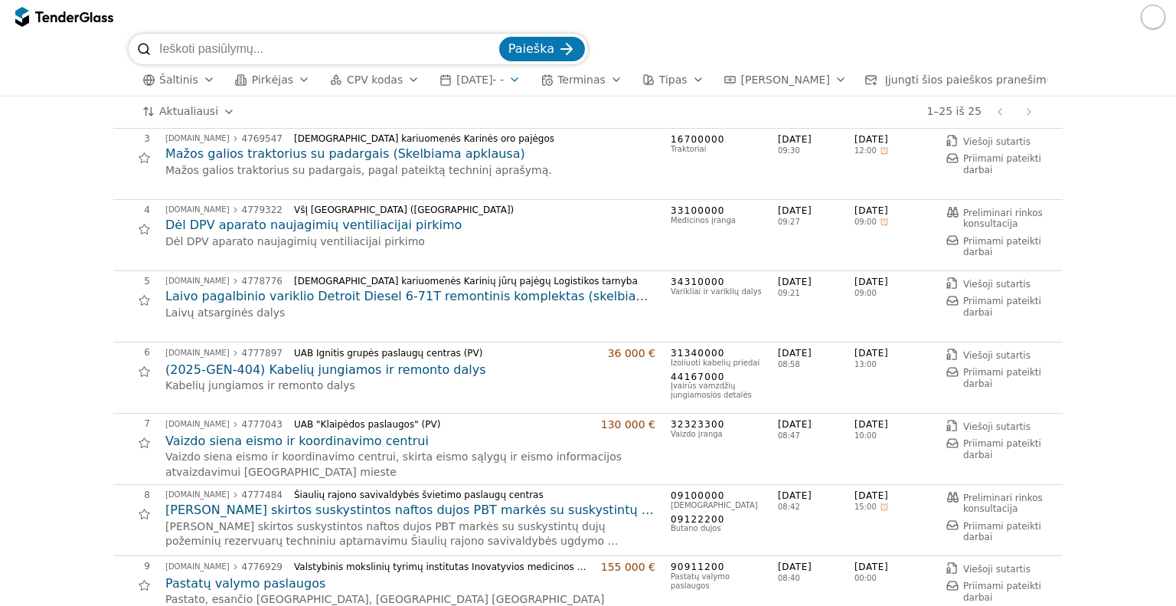
click at [594, 80] on font "Terminas" at bounding box center [582, 80] width 48 height 12
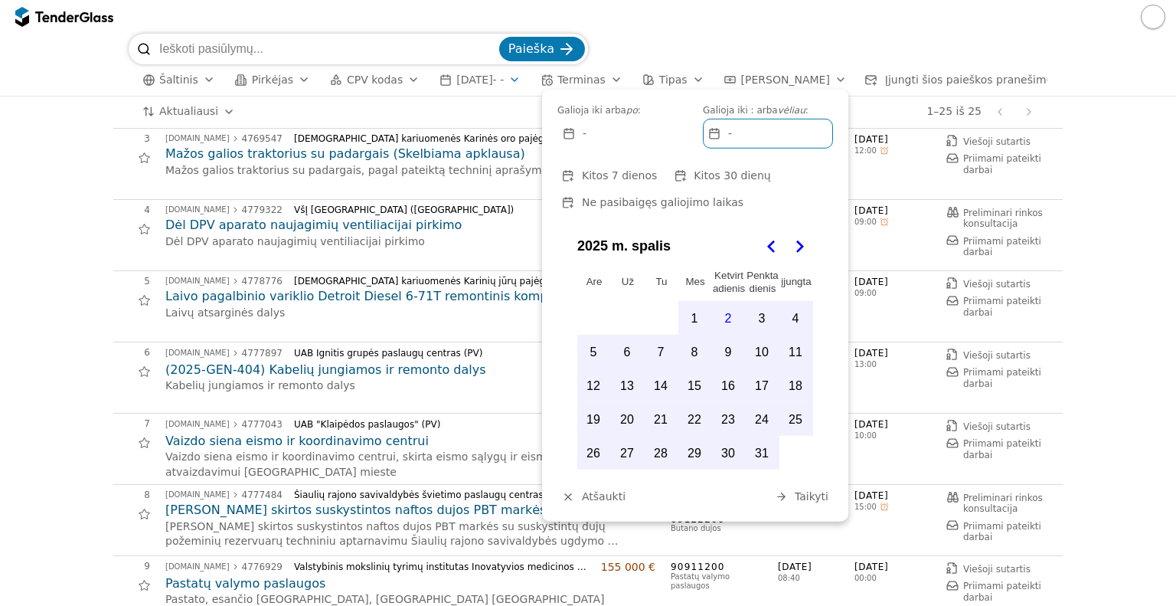
click at [594, 80] on font "Terminas" at bounding box center [582, 80] width 48 height 12
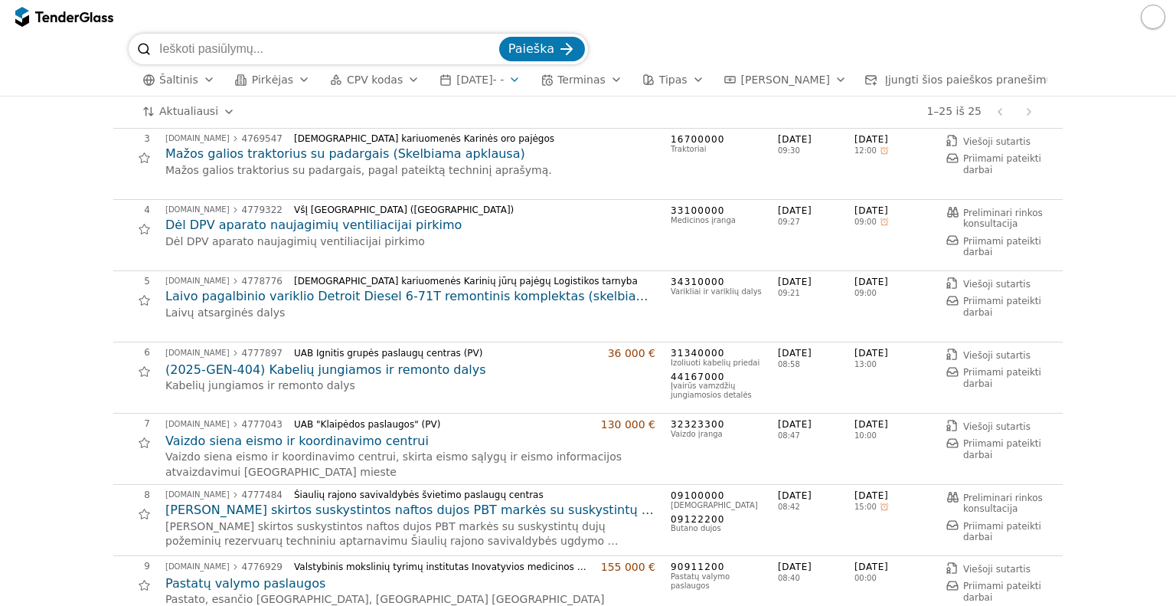
click at [365, 81] on font "CPV kodas" at bounding box center [375, 80] width 56 height 12
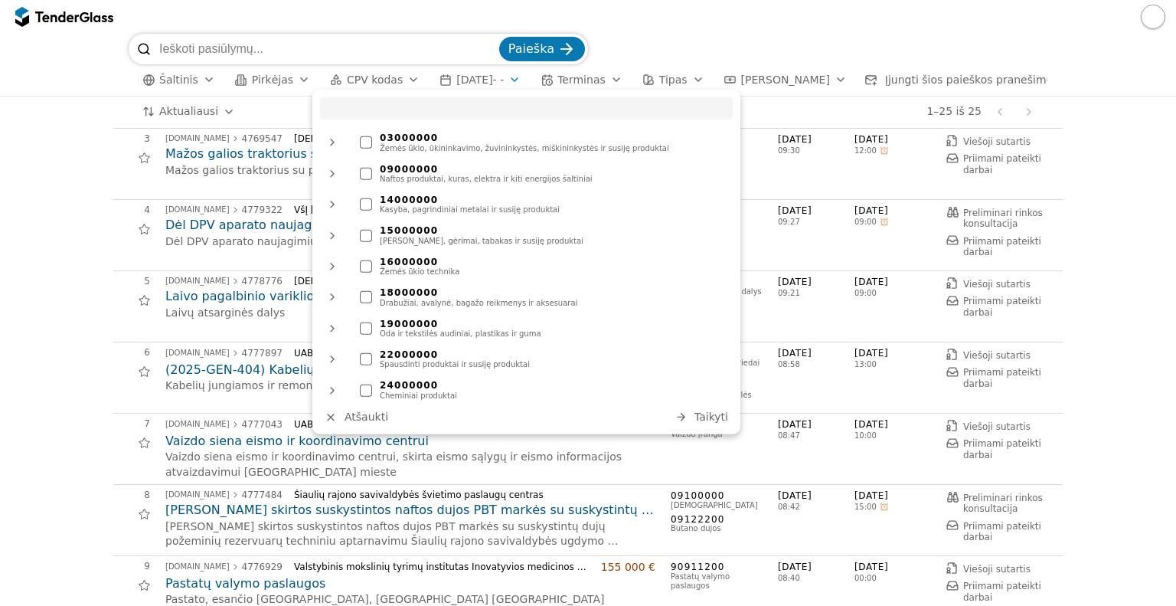
click at [368, 296] on div at bounding box center [366, 297] width 12 height 12
click at [331, 298] on div at bounding box center [332, 297] width 37 height 40
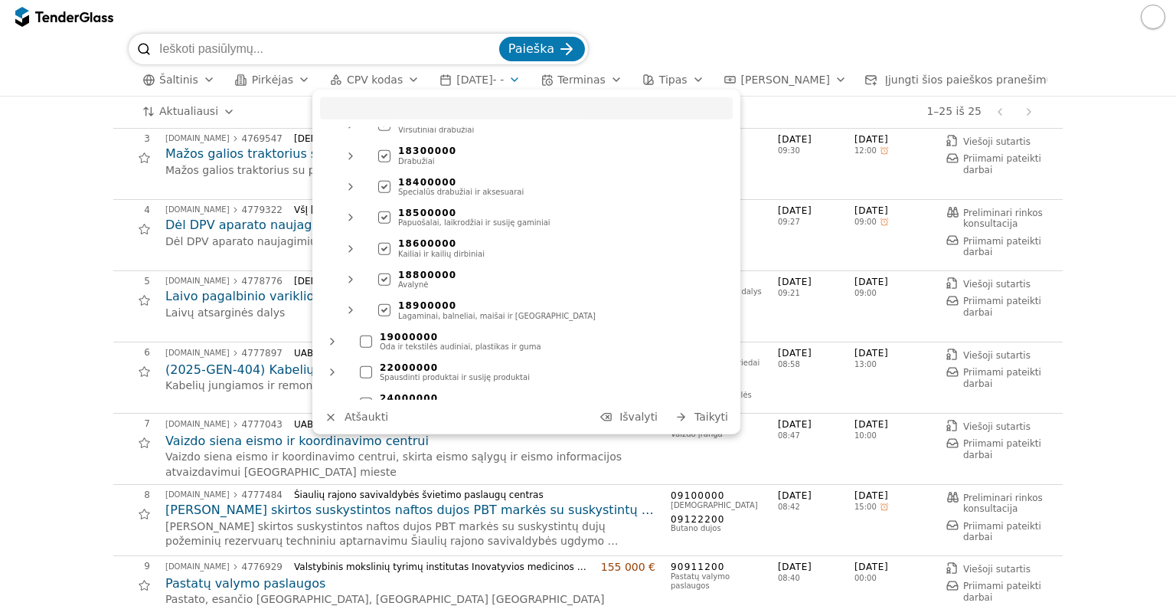
scroll to position [306, 0]
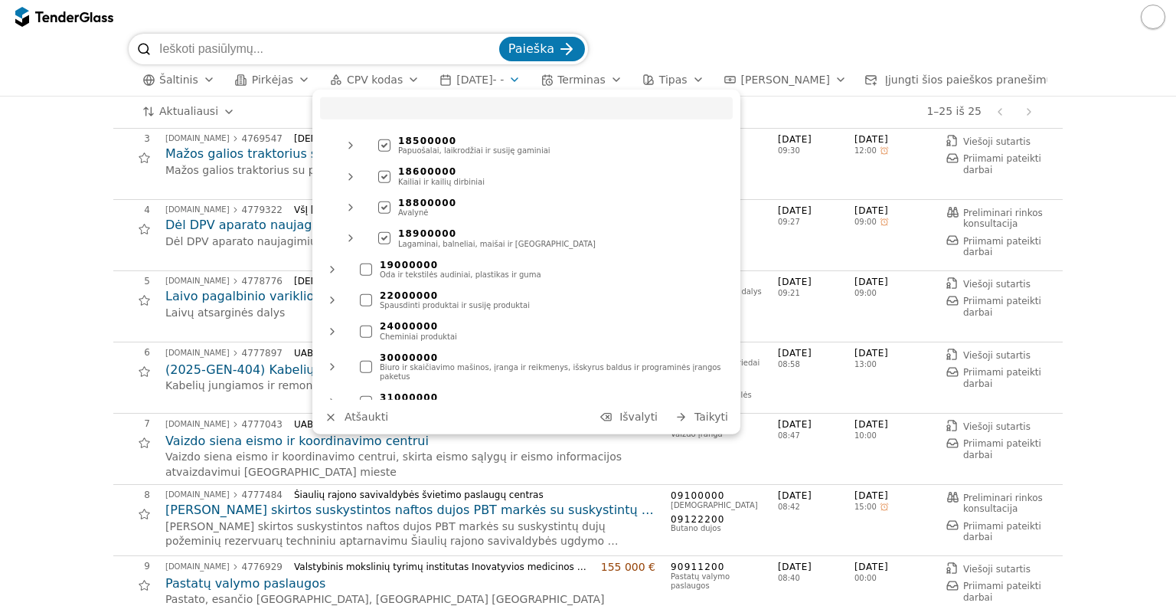
click at [365, 271] on div at bounding box center [366, 269] width 12 height 12
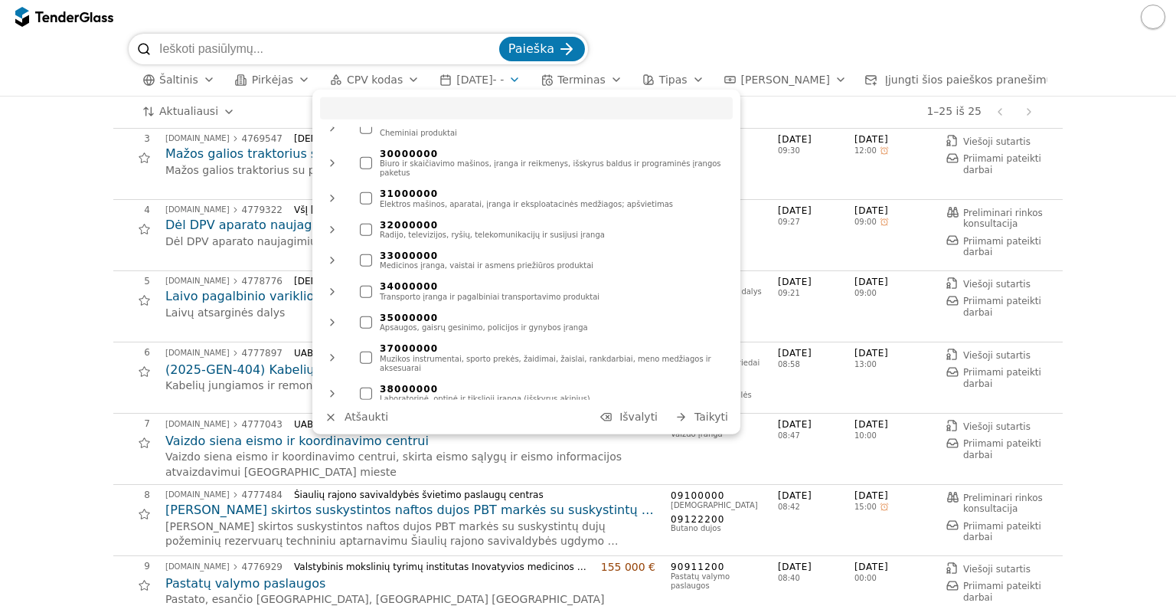
scroll to position [613, 0]
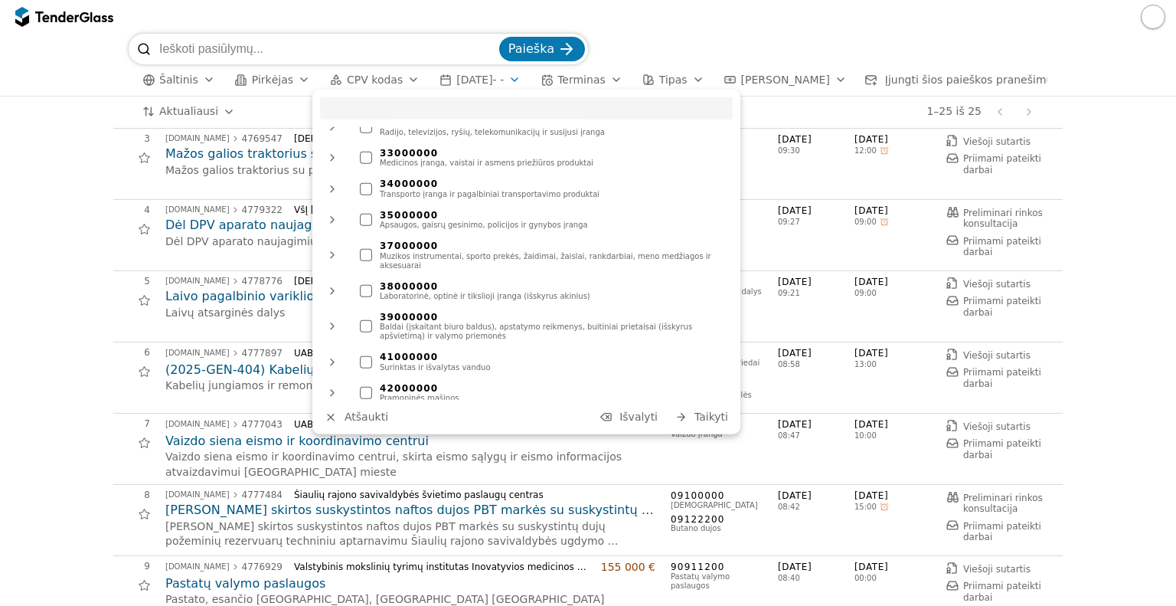
click at [704, 416] on font "Taikyti" at bounding box center [712, 417] width 34 height 12
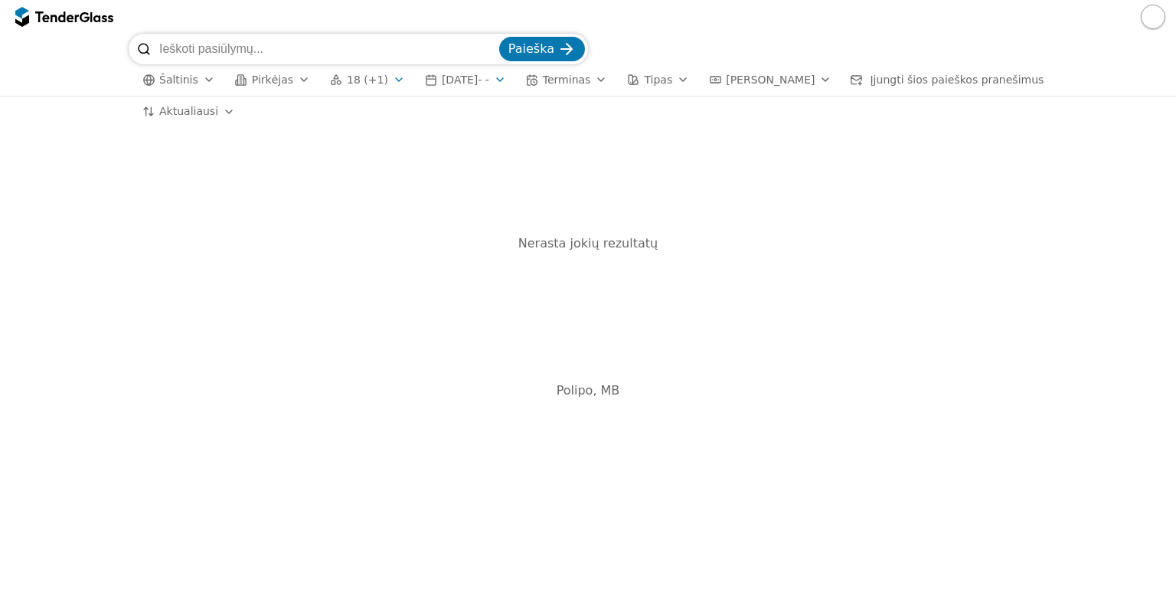
click at [505, 79] on div "button" at bounding box center [500, 80] width 43 height 40
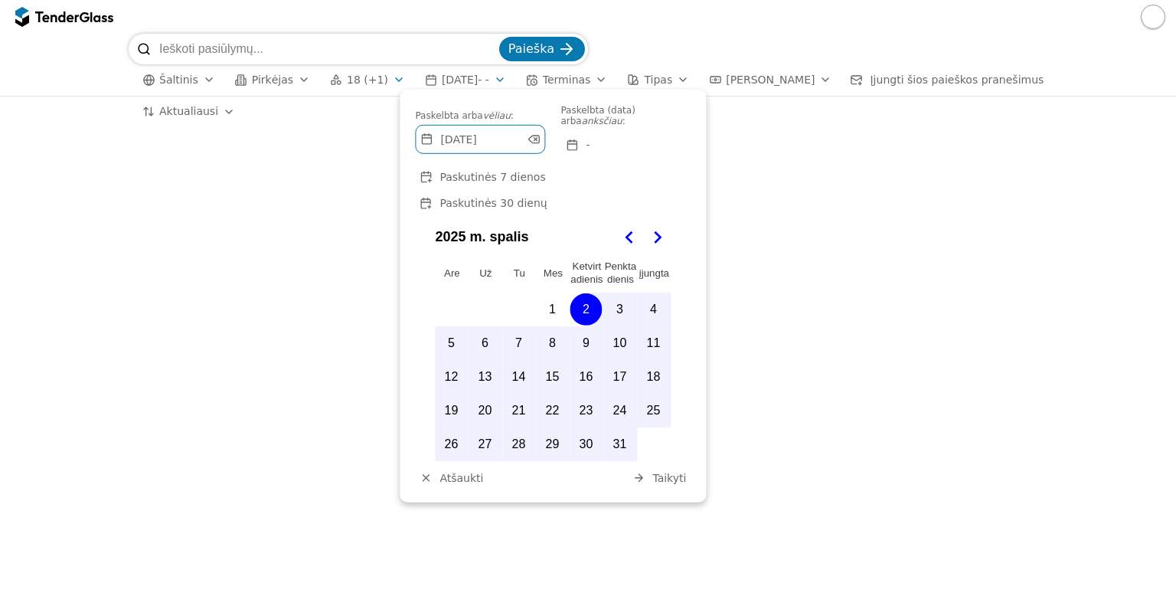
click at [430, 458] on div at bounding box center [426, 478] width 40 height 40
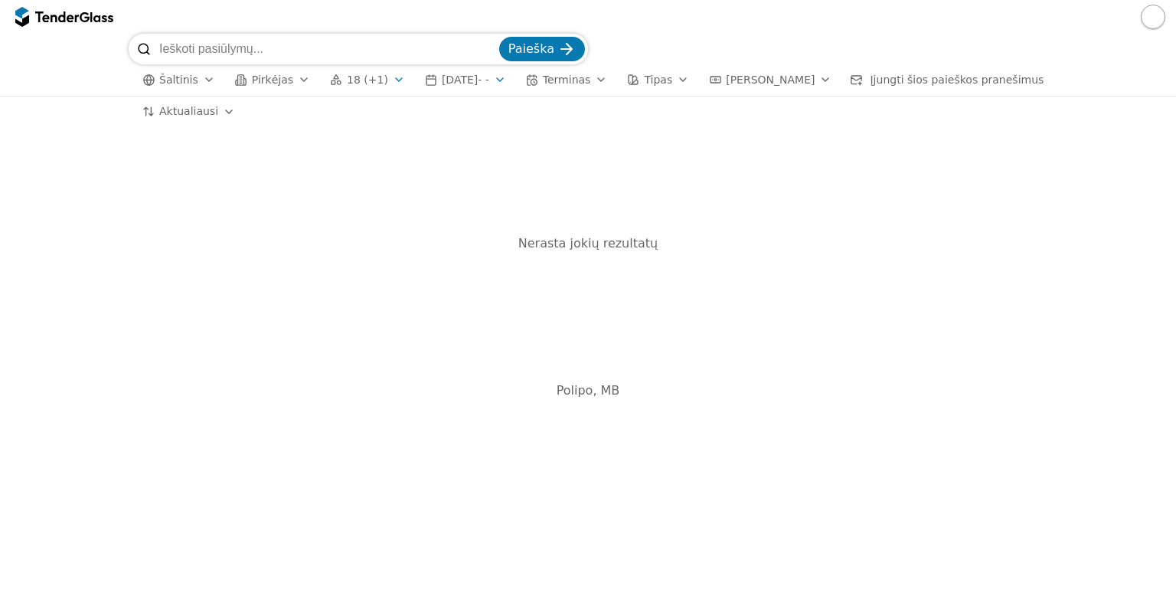
click at [548, 52] on font "Paieška" at bounding box center [532, 48] width 46 height 15
click at [509, 77] on div "button" at bounding box center [500, 80] width 43 height 40
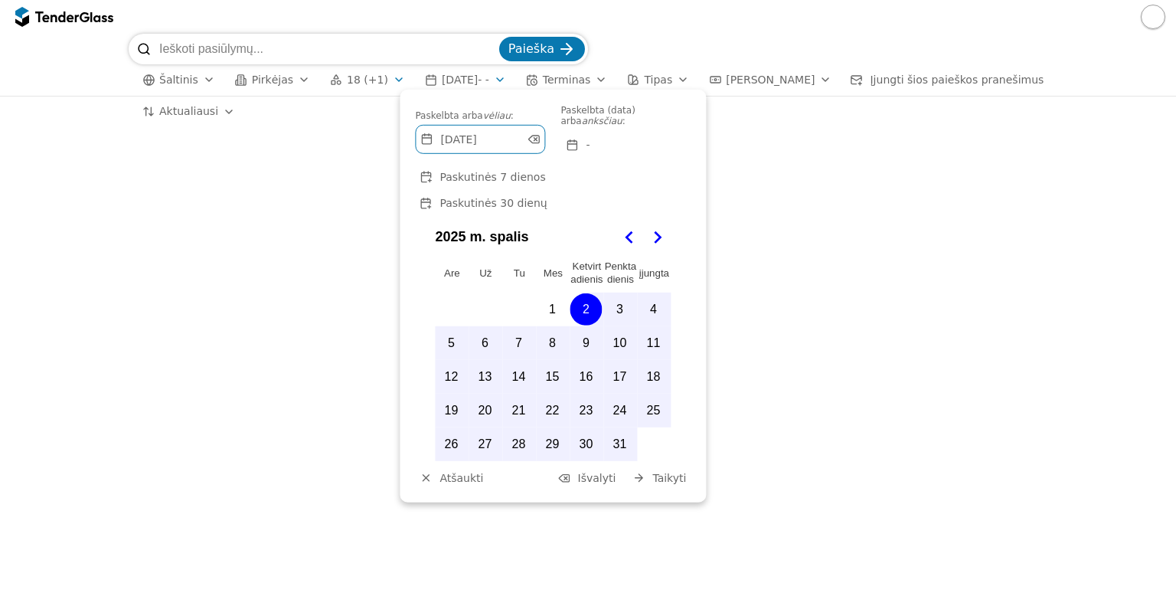
click at [443, 471] on font "Atšaukti" at bounding box center [462, 477] width 44 height 12
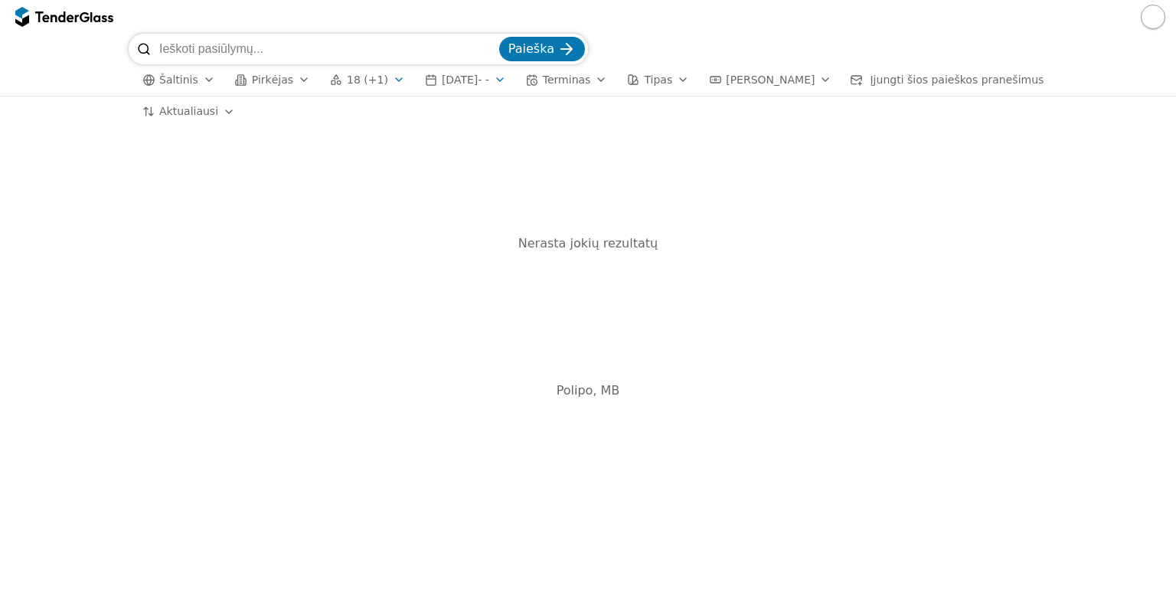
click at [502, 79] on div "button" at bounding box center [500, 80] width 43 height 40
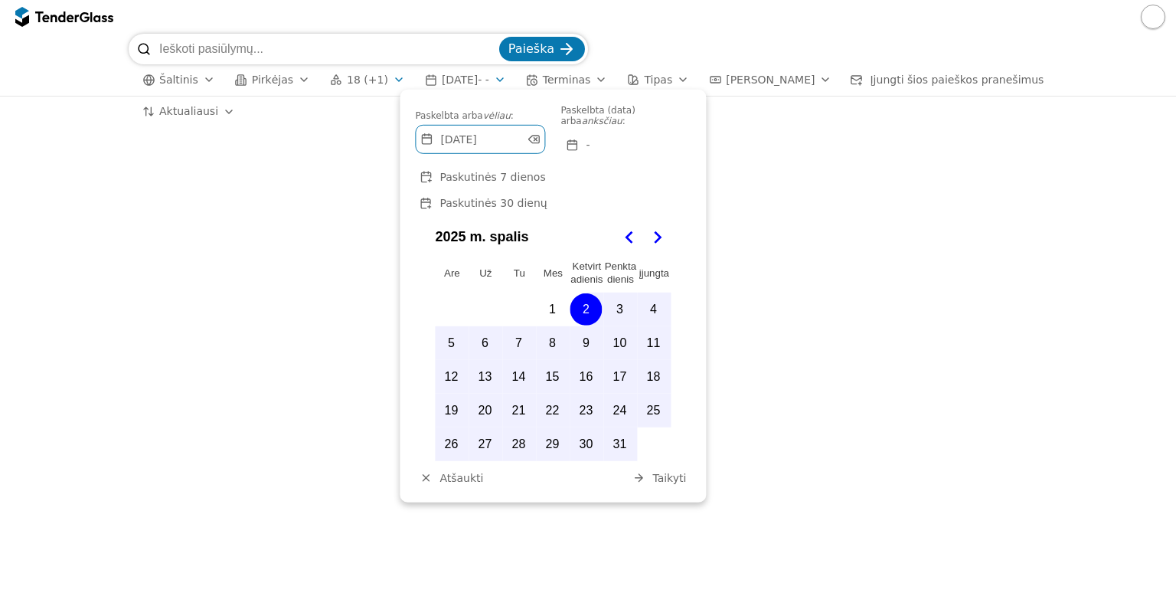
click at [461, 471] on font "Atšaukti" at bounding box center [462, 477] width 44 height 12
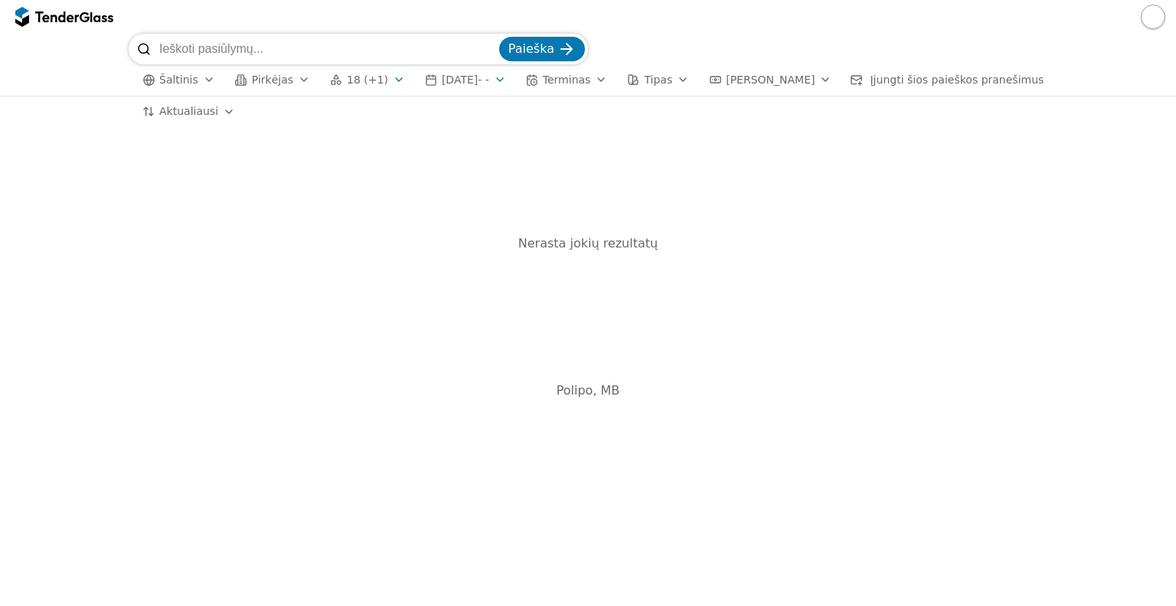
click at [668, 82] on font "Tipas" at bounding box center [658, 80] width 28 height 12
drag, startPoint x: 381, startPoint y: 323, endPoint x: 614, endPoint y: 110, distance: 316.0
click at [381, 322] on div "Nerasta jokių rezultatų" at bounding box center [588, 243] width 950 height 202
click at [360, 82] on font "18 (+1)" at bounding box center [367, 80] width 41 height 12
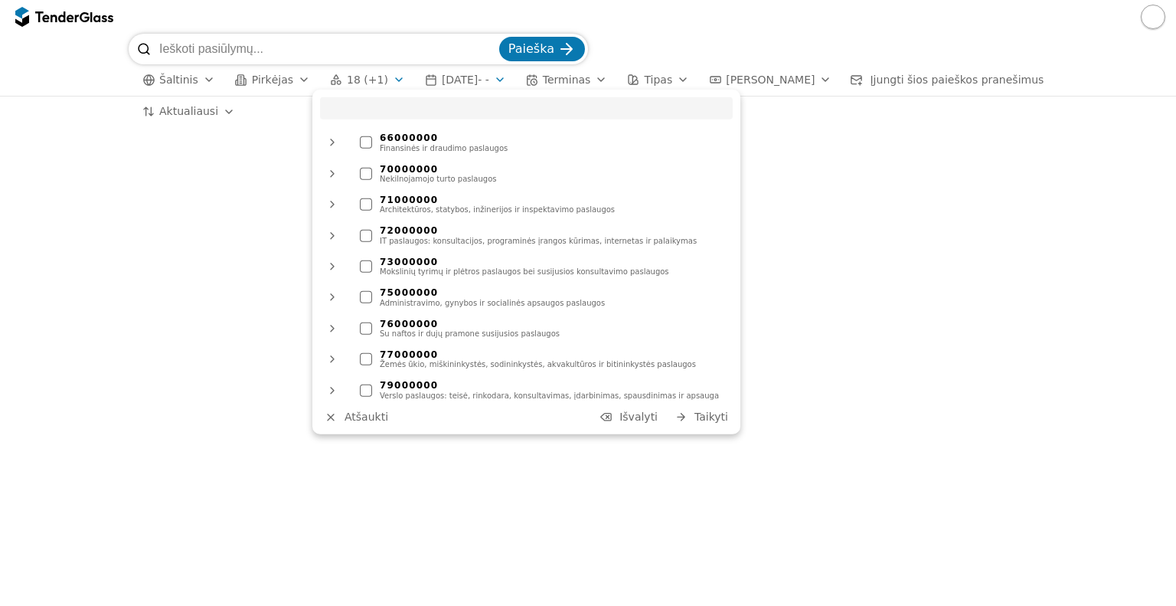
scroll to position [1128, 0]
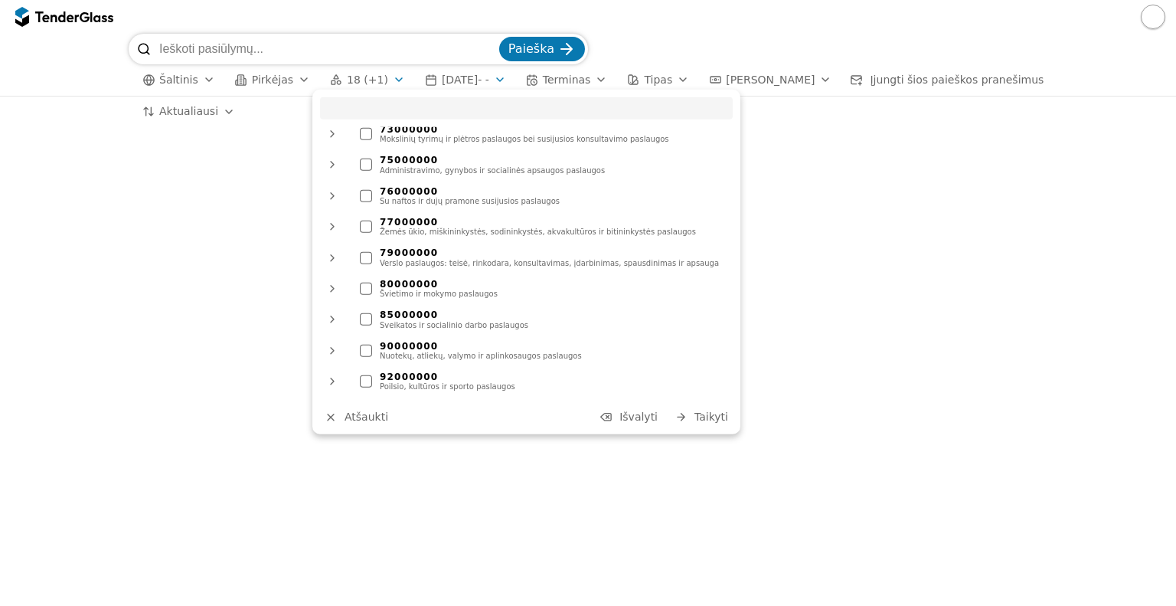
click at [367, 221] on div at bounding box center [366, 227] width 12 height 12
click at [364, 201] on div at bounding box center [366, 227] width 54 height 52
click at [702, 420] on font "Taikyti" at bounding box center [712, 417] width 34 height 12
